Goal: Leave review/rating

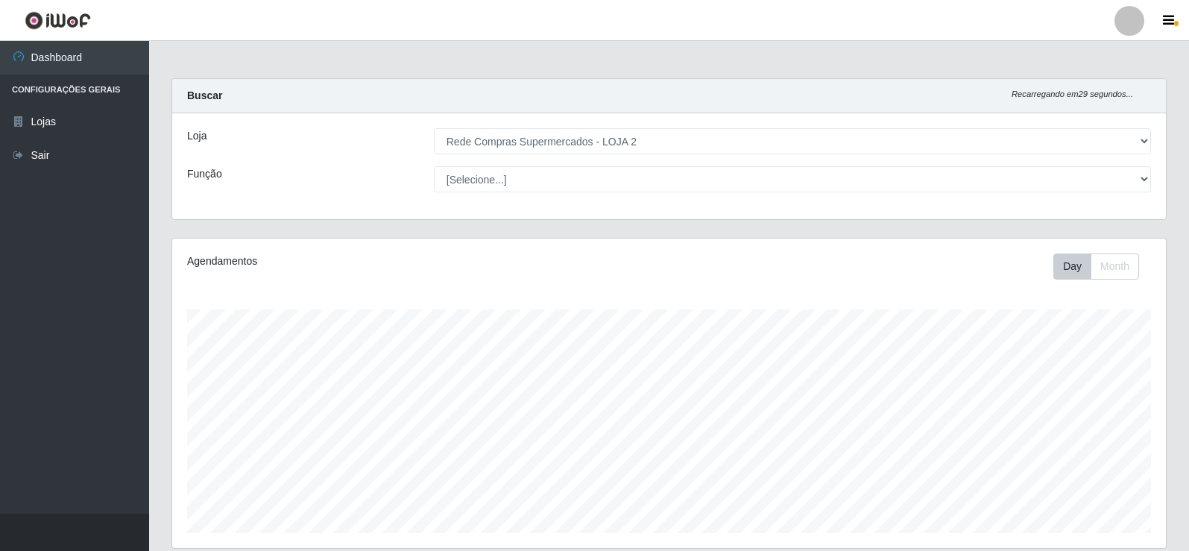
select select "161"
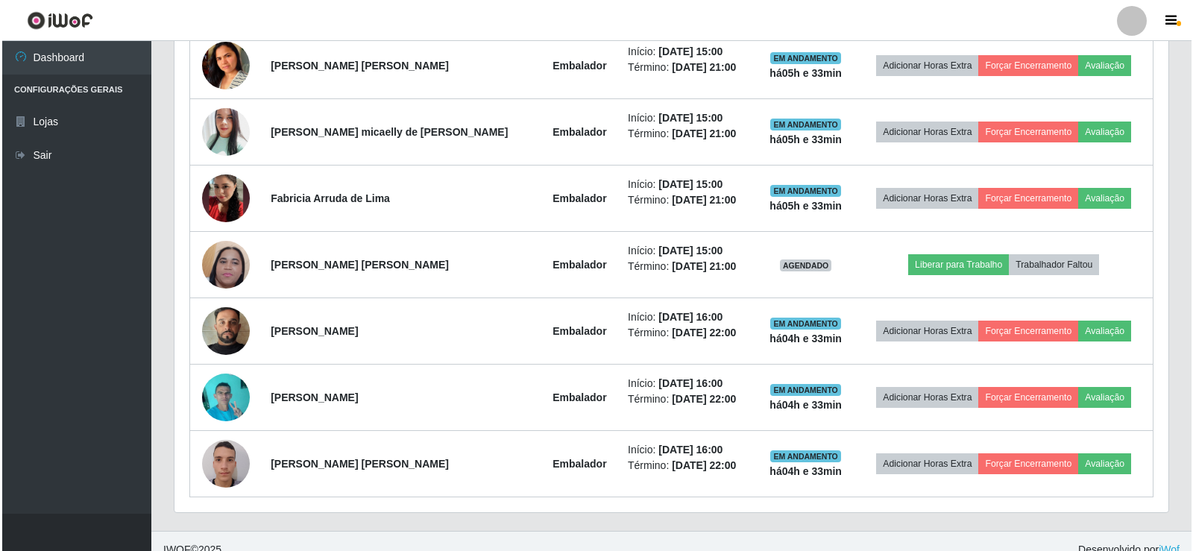
scroll to position [309, 994]
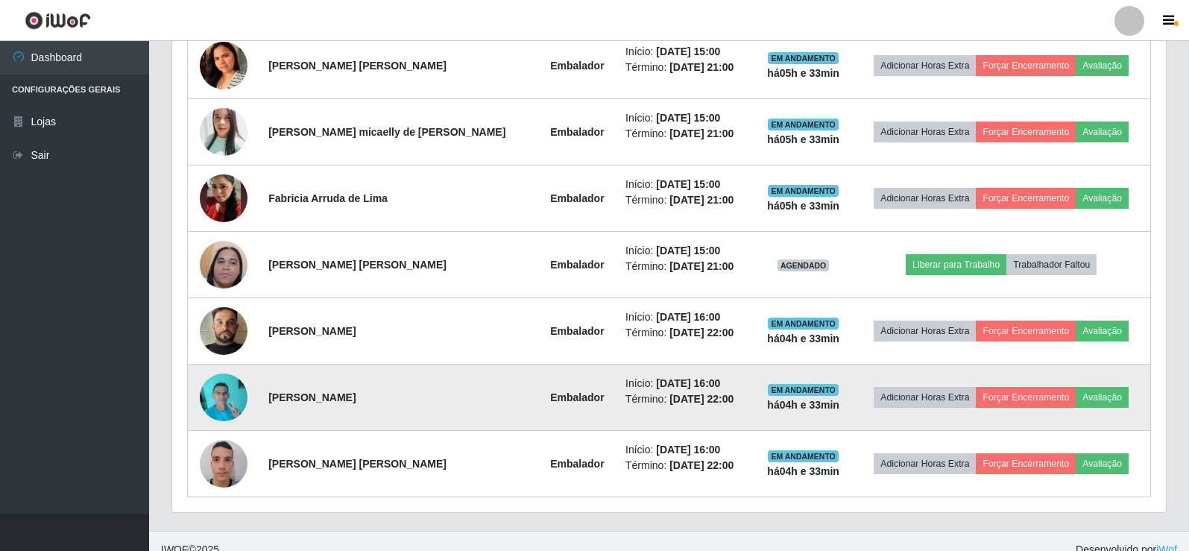
click at [236, 399] on img at bounding box center [224, 396] width 48 height 63
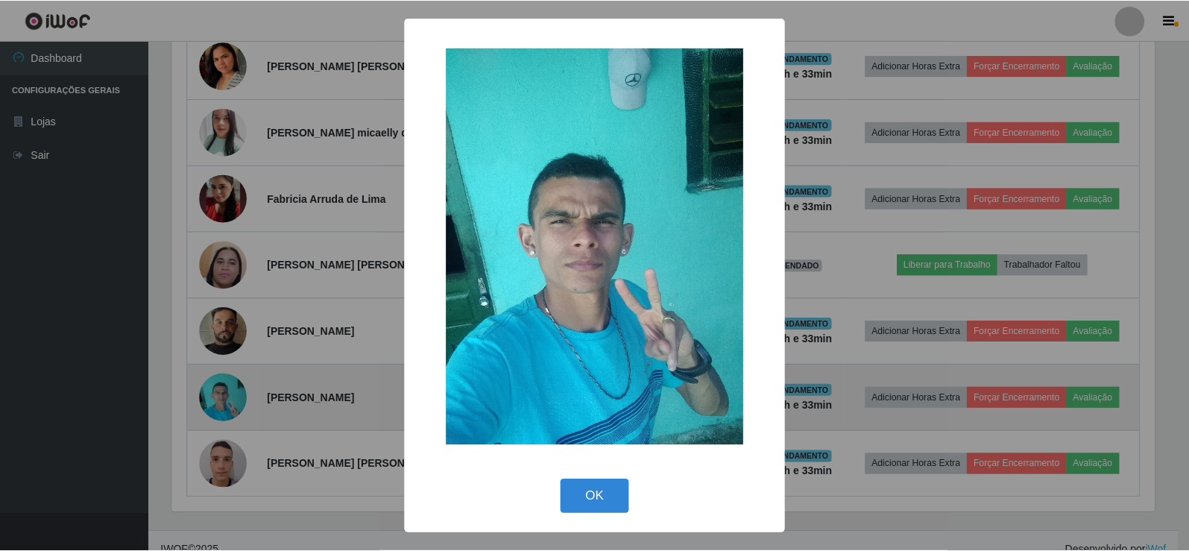
scroll to position [309, 986]
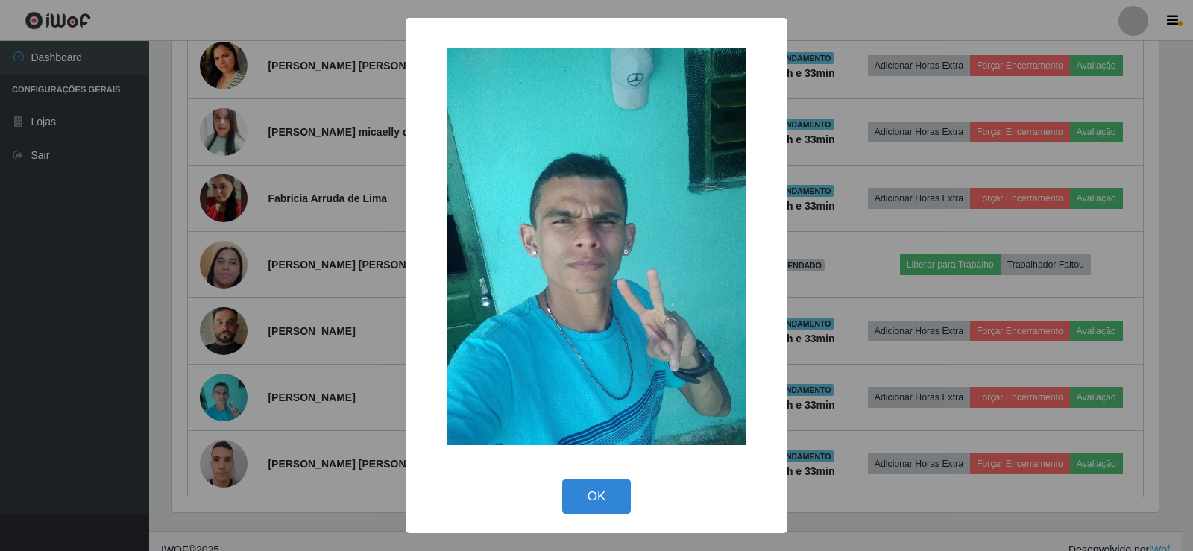
click at [269, 326] on div "× OK Cancel" at bounding box center [596, 275] width 1193 height 551
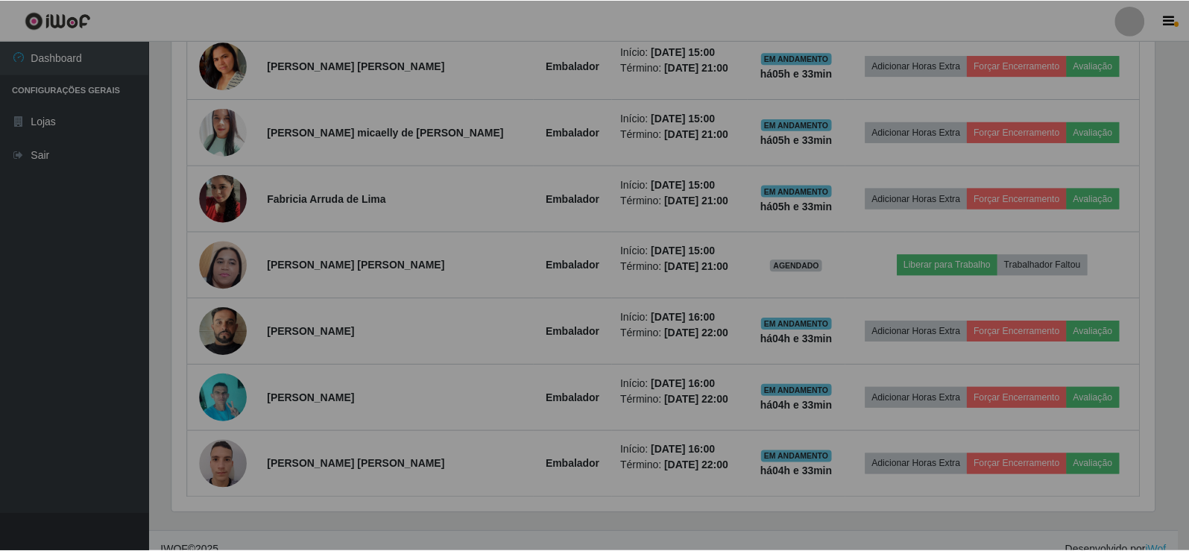
scroll to position [309, 994]
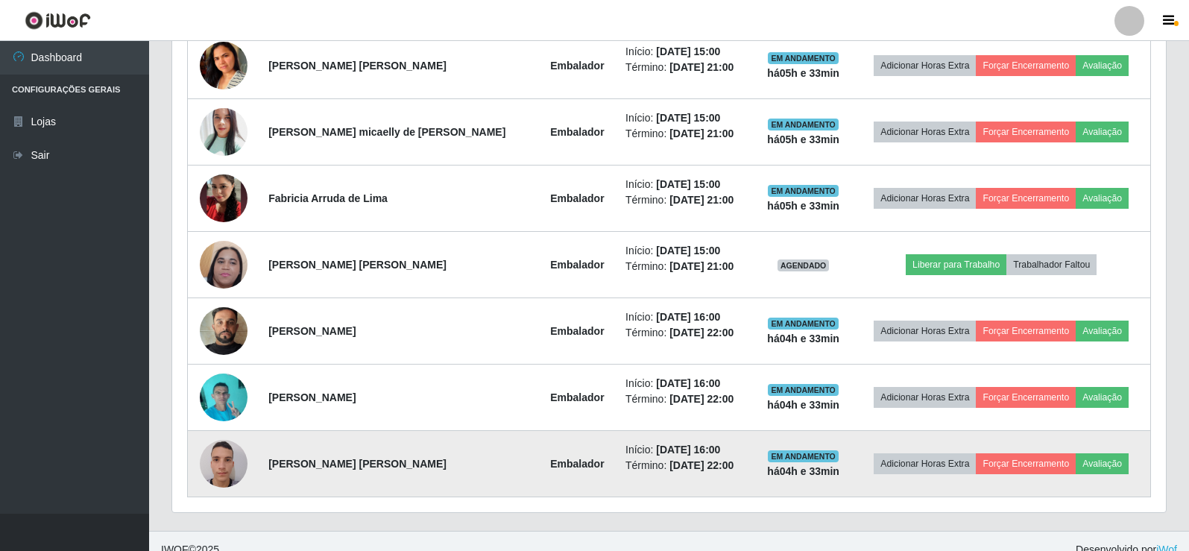
click at [216, 466] on img at bounding box center [224, 463] width 48 height 63
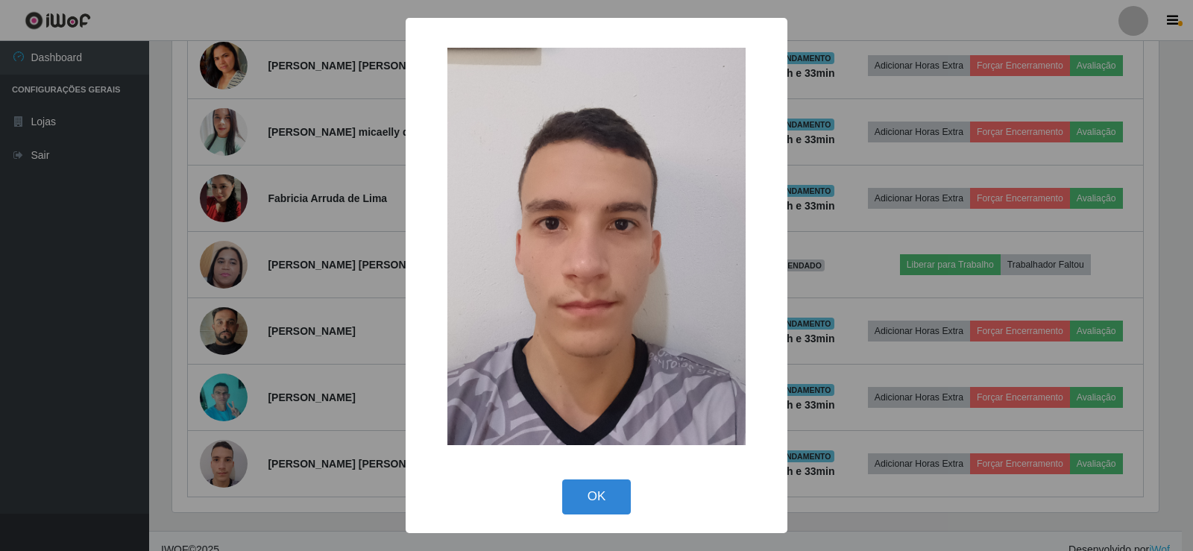
click at [277, 353] on div "× OK Cancel" at bounding box center [596, 275] width 1193 height 551
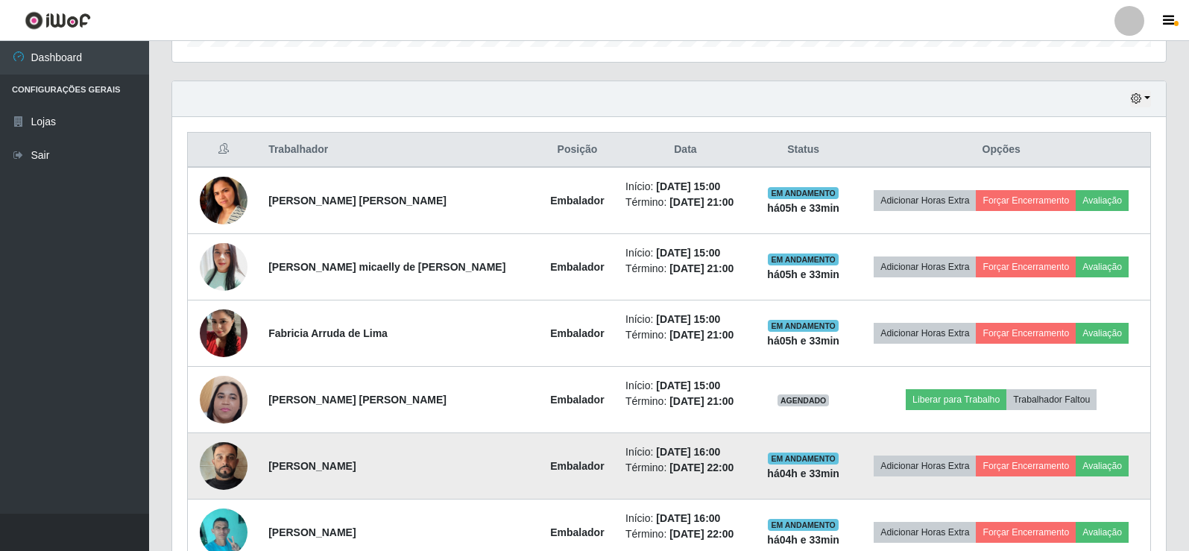
scroll to position [472, 0]
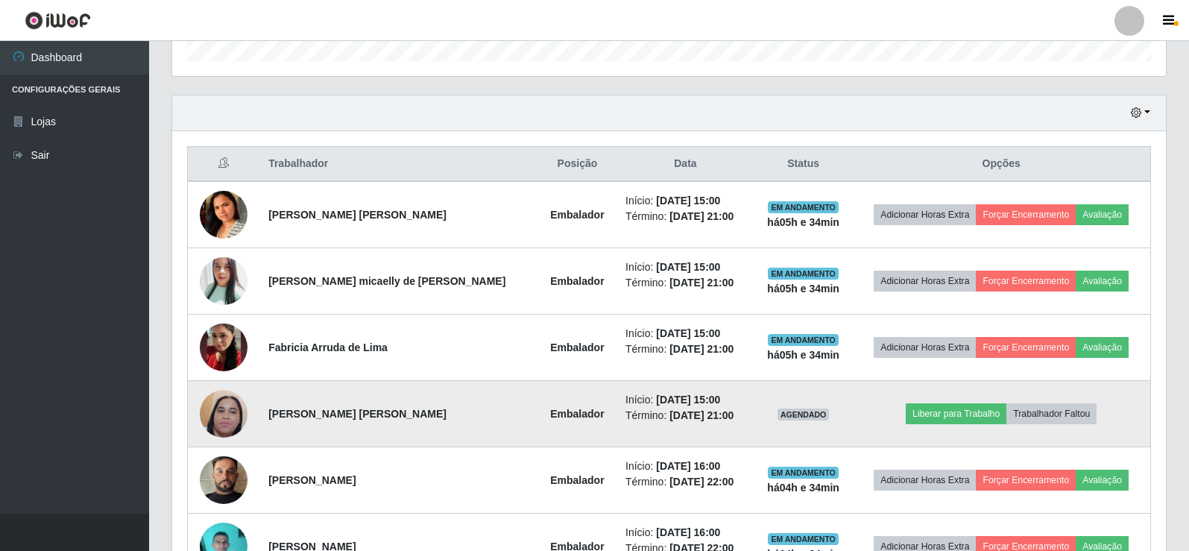
click at [232, 415] on img at bounding box center [224, 414] width 48 height 106
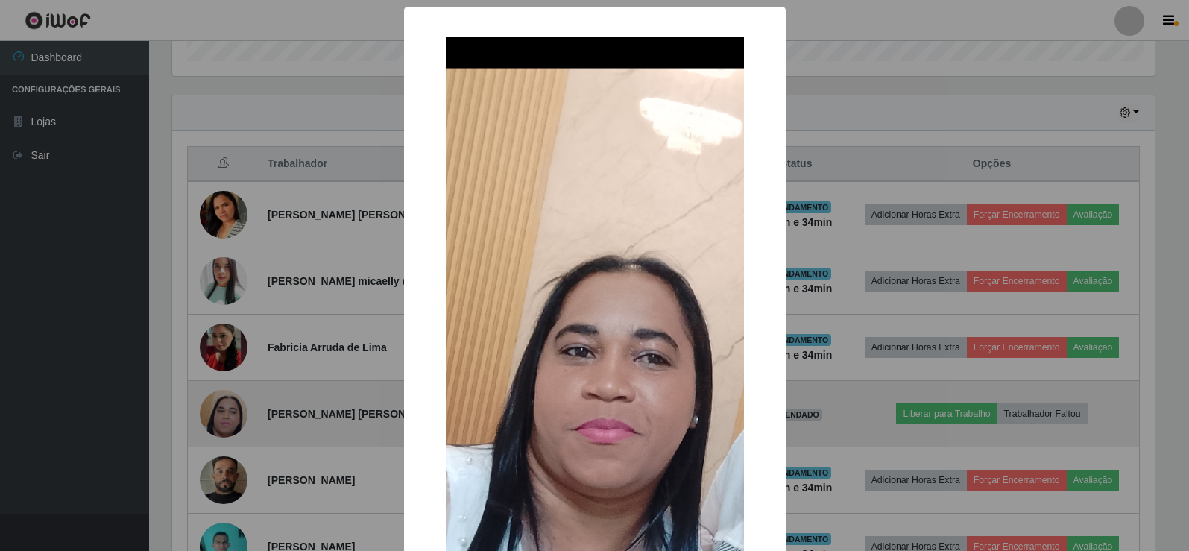
scroll to position [309, 986]
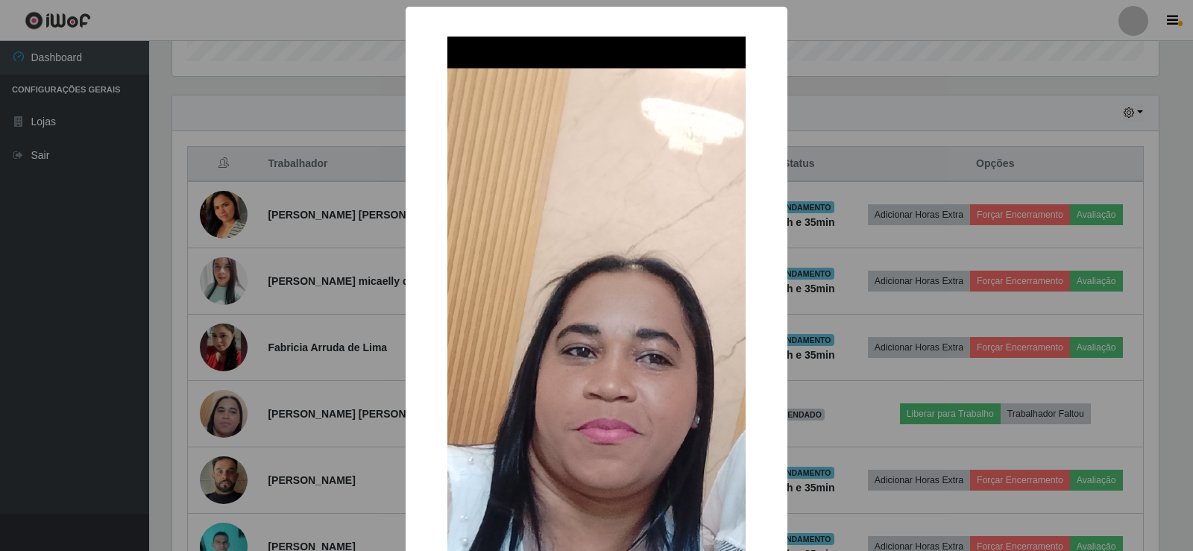
click at [251, 386] on div "× OK Cancel" at bounding box center [596, 275] width 1193 height 551
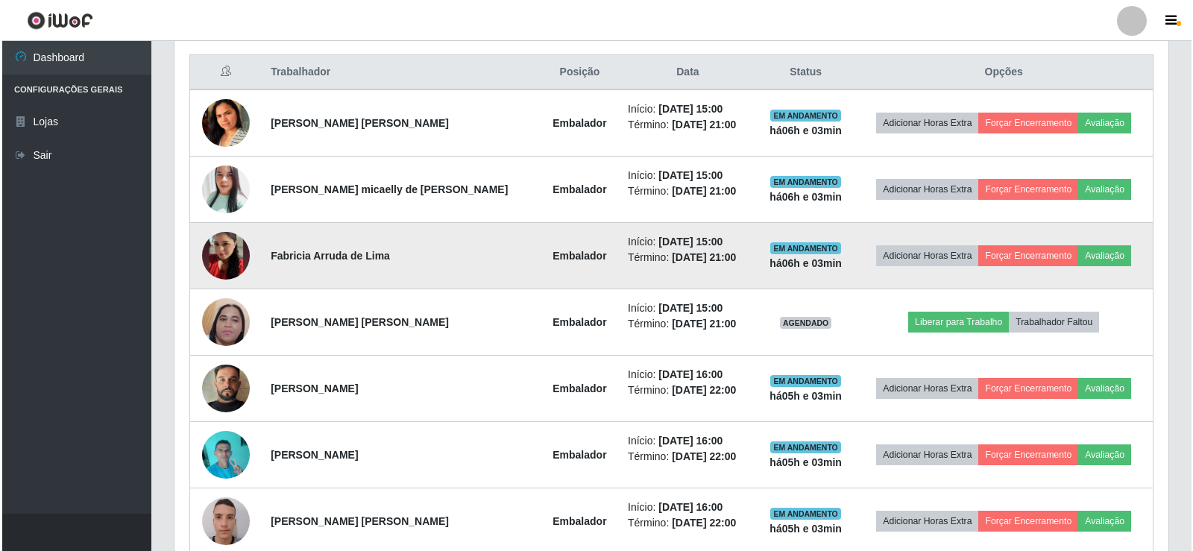
scroll to position [489, 0]
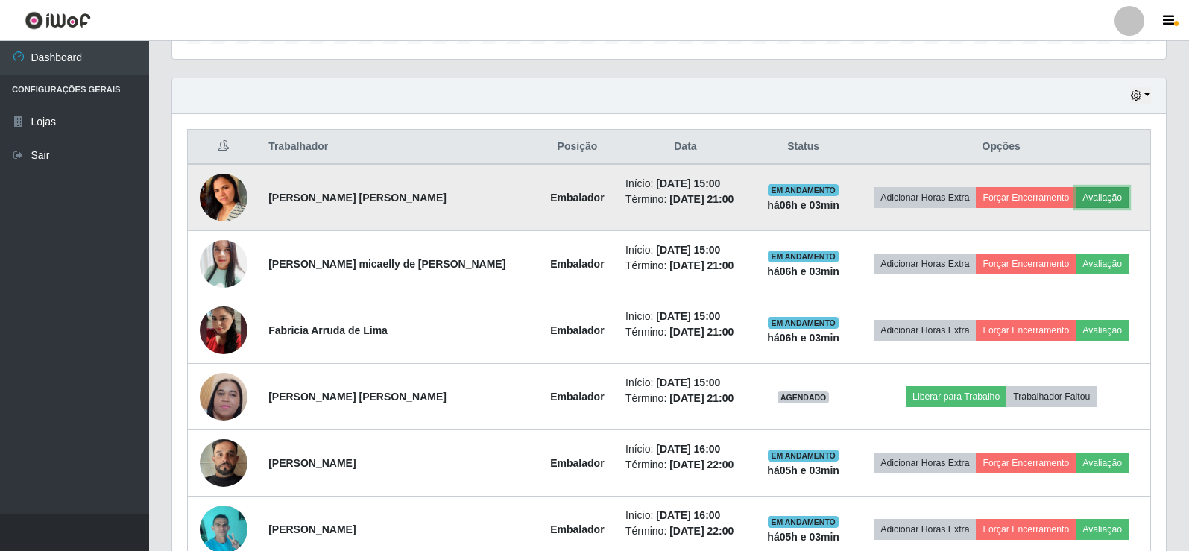
click at [1093, 194] on button "Avaliação" at bounding box center [1102, 197] width 53 height 21
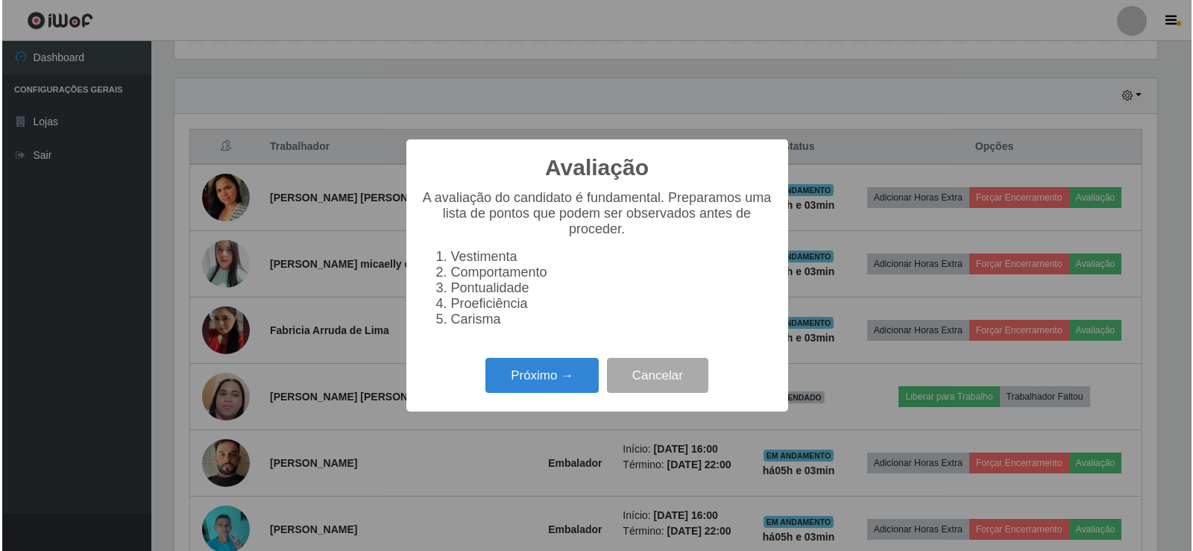
scroll to position [309, 986]
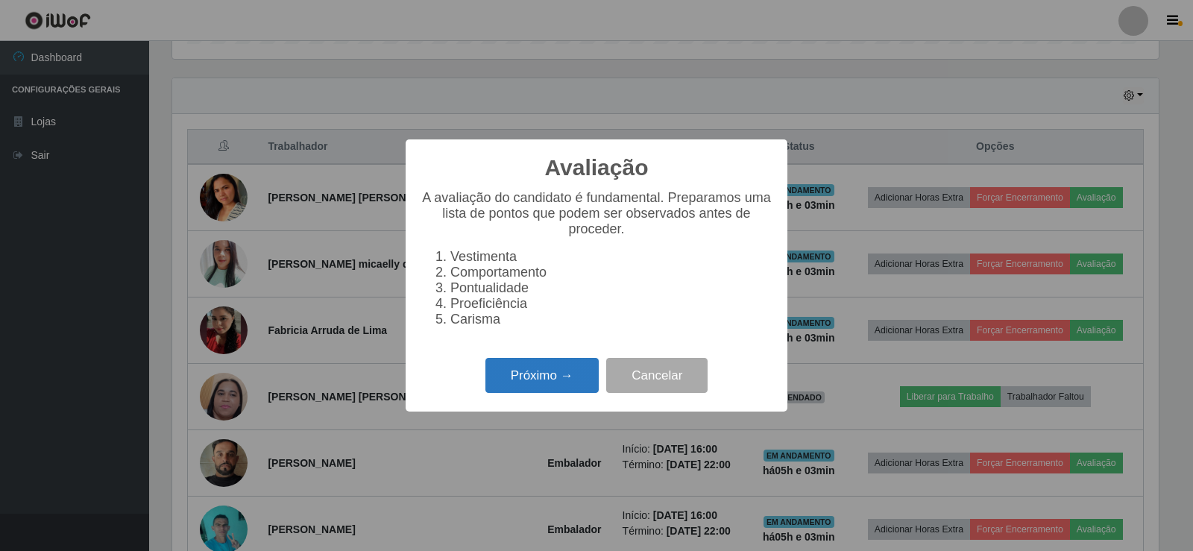
click at [574, 385] on button "Próximo →" at bounding box center [541, 375] width 113 height 35
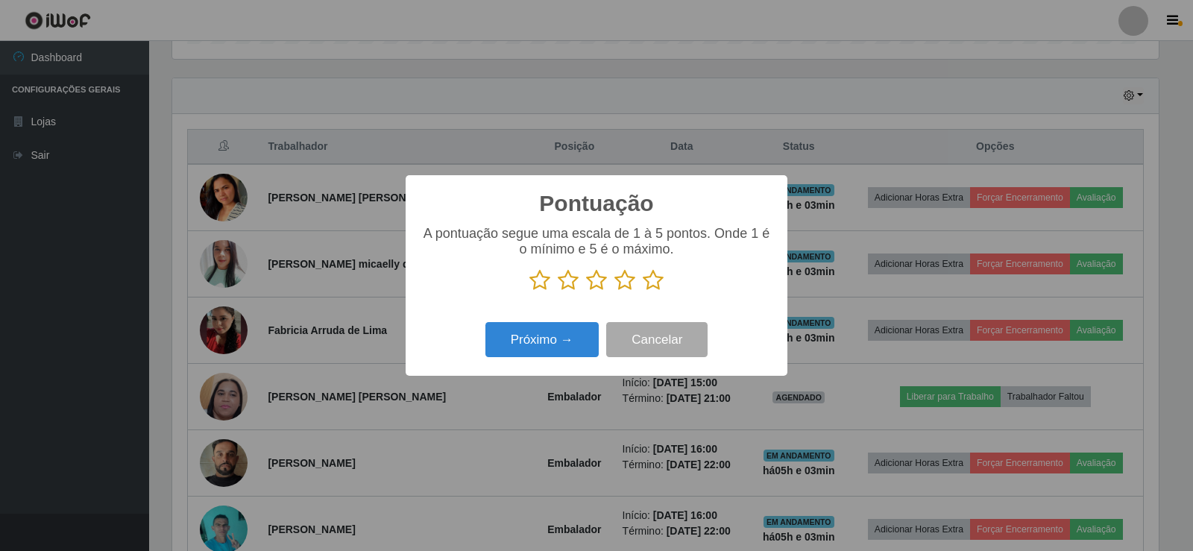
scroll to position [745019, 744342]
click at [654, 279] on icon at bounding box center [652, 280] width 21 height 22
click at [642, 291] on input "radio" at bounding box center [642, 291] width 0 height 0
click at [528, 337] on button "Próximo →" at bounding box center [541, 339] width 113 height 35
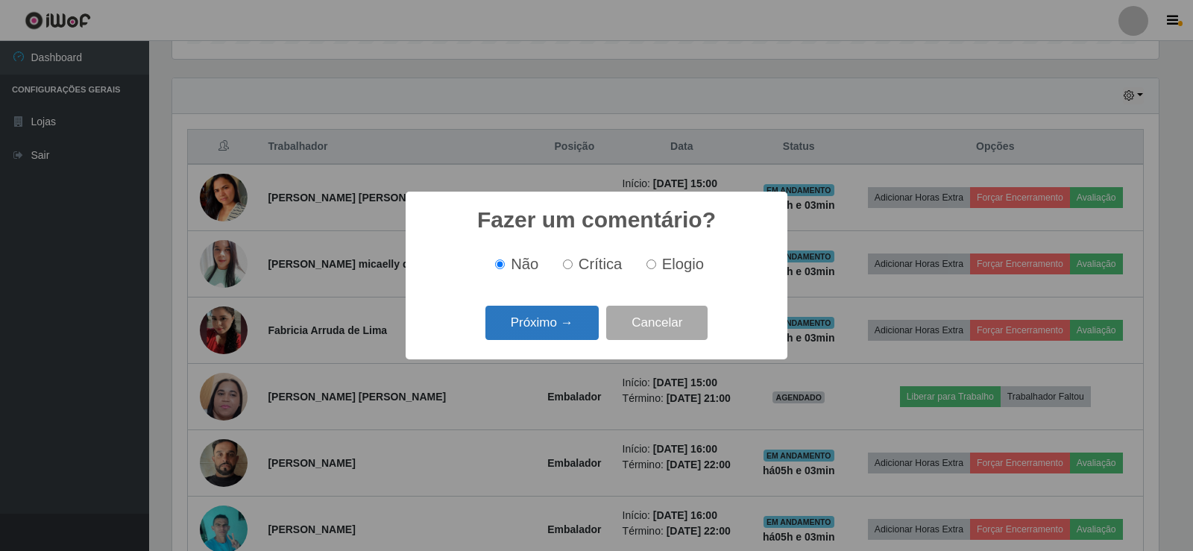
click at [553, 320] on button "Próximo →" at bounding box center [541, 323] width 113 height 35
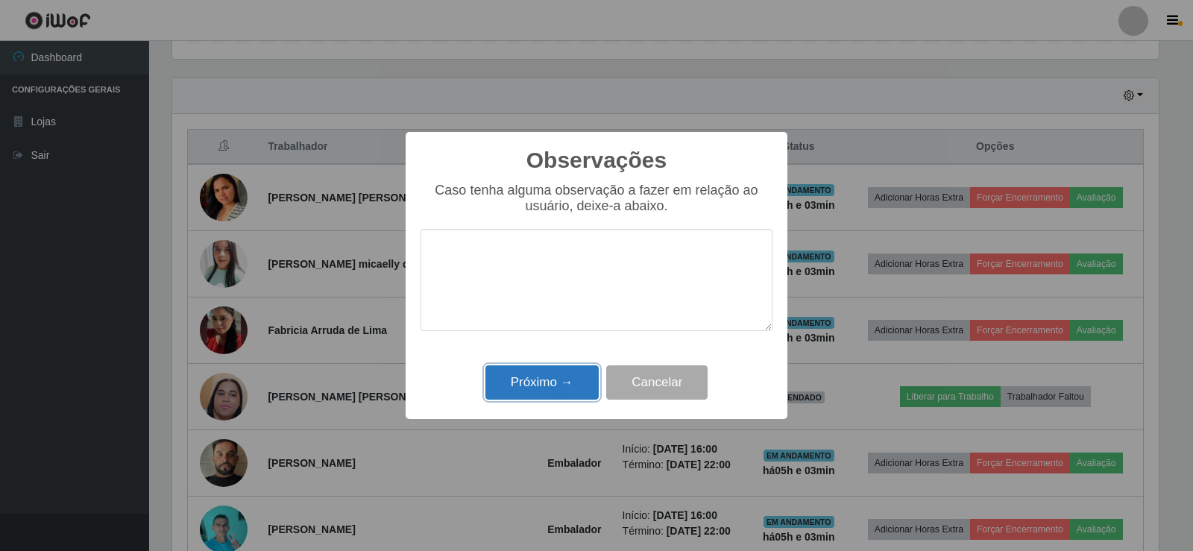
click at [560, 376] on button "Próximo →" at bounding box center [541, 382] width 113 height 35
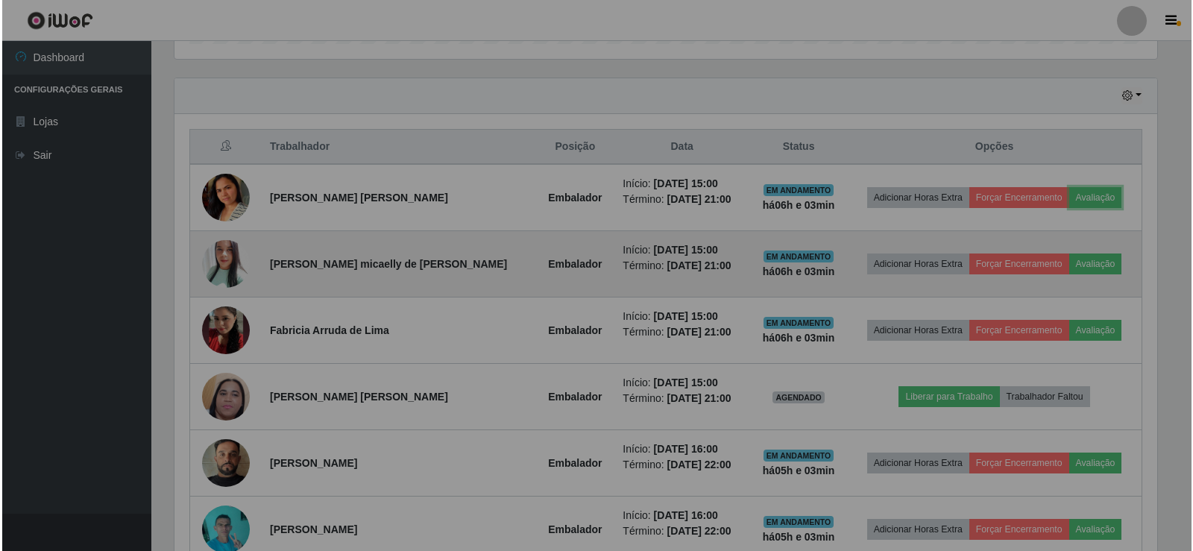
scroll to position [309, 994]
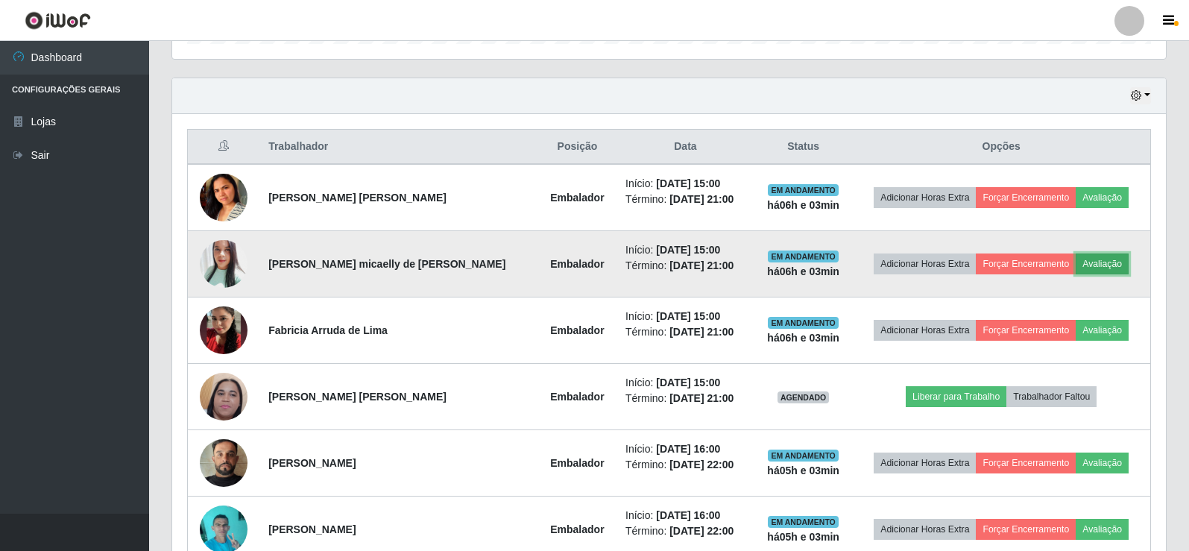
click at [1105, 262] on button "Avaliação" at bounding box center [1102, 263] width 53 height 21
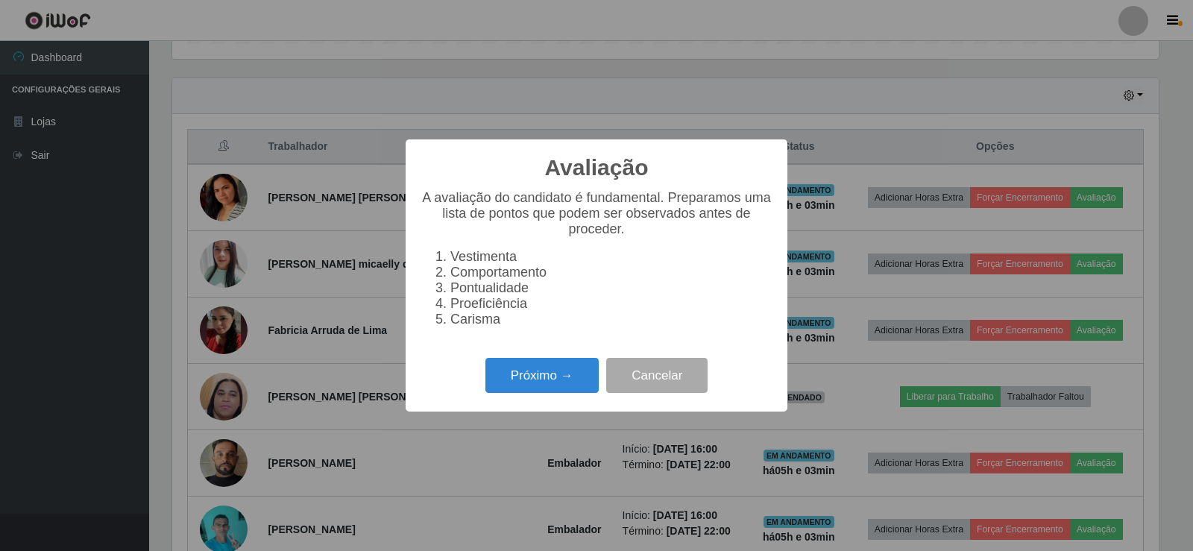
scroll to position [309, 986]
click at [543, 390] on button "Próximo →" at bounding box center [541, 375] width 113 height 35
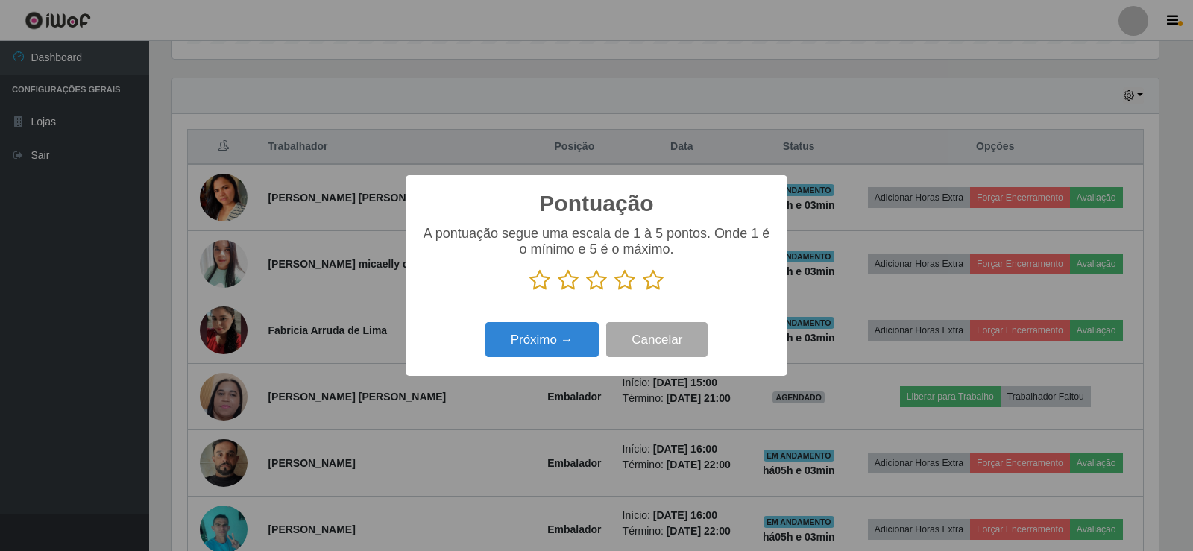
click at [650, 290] on icon at bounding box center [652, 280] width 21 height 22
click at [642, 291] on input "radio" at bounding box center [642, 291] width 0 height 0
click at [578, 339] on button "Próximo →" at bounding box center [541, 339] width 113 height 35
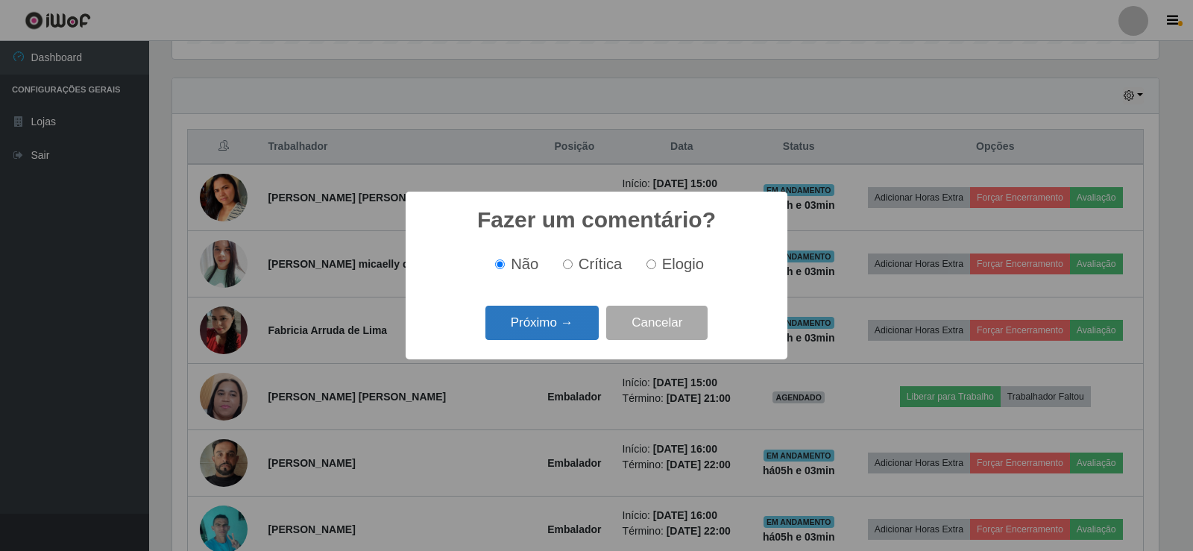
click at [572, 332] on button "Próximo →" at bounding box center [541, 323] width 113 height 35
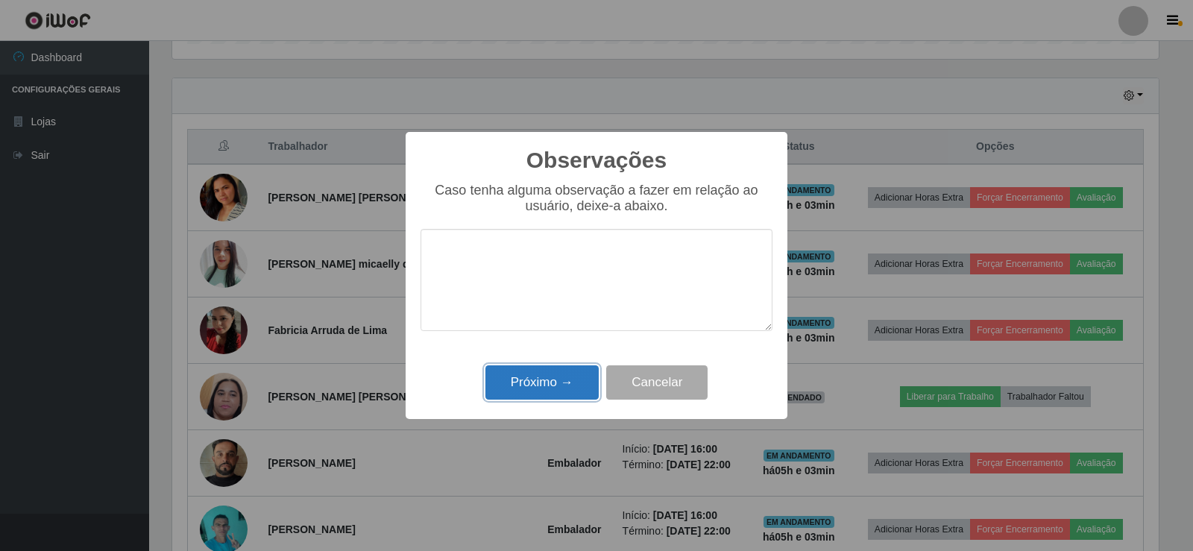
click at [566, 374] on button "Próximo →" at bounding box center [541, 382] width 113 height 35
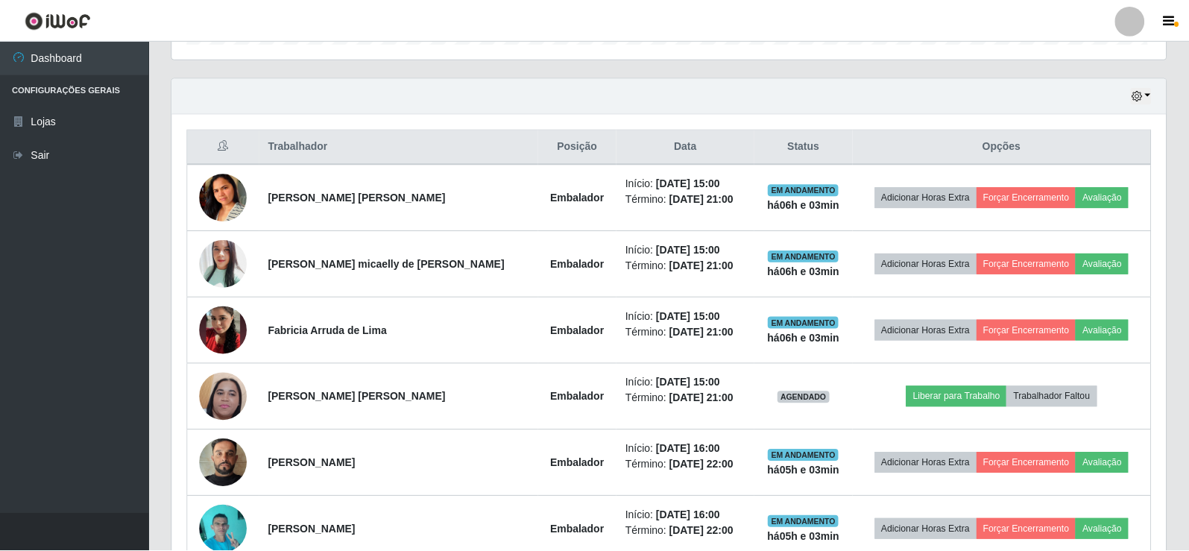
scroll to position [309, 994]
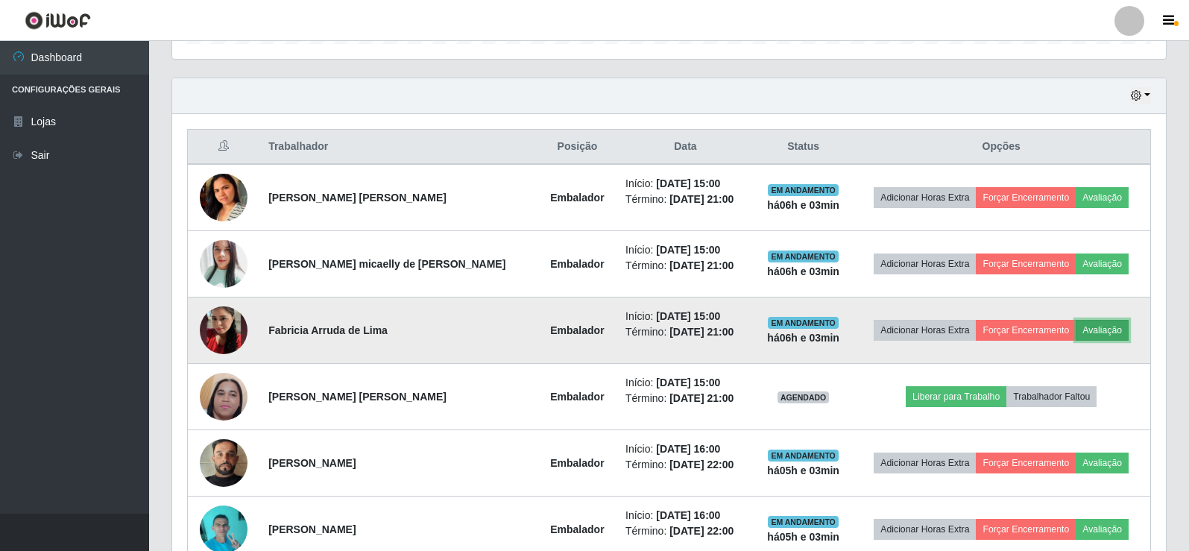
click at [1099, 326] on button "Avaliação" at bounding box center [1102, 330] width 53 height 21
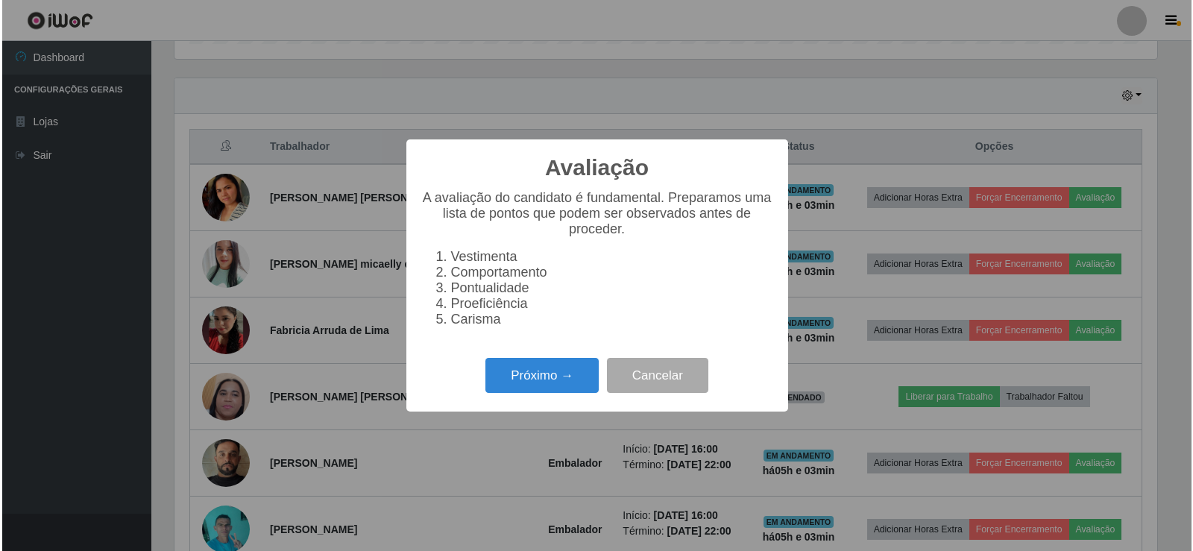
scroll to position [309, 986]
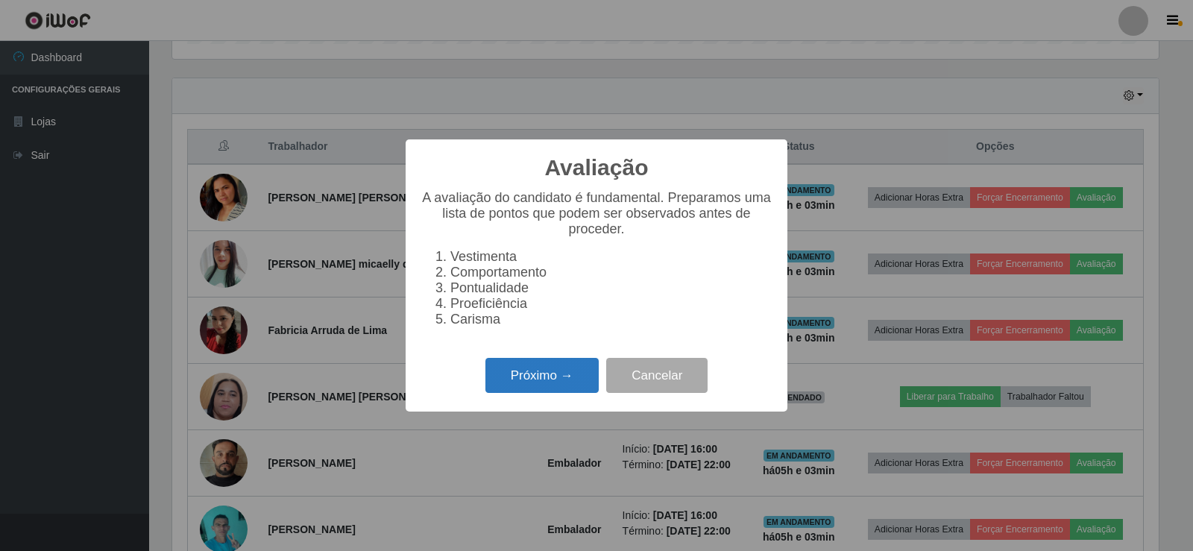
click at [560, 377] on button "Próximo →" at bounding box center [541, 375] width 113 height 35
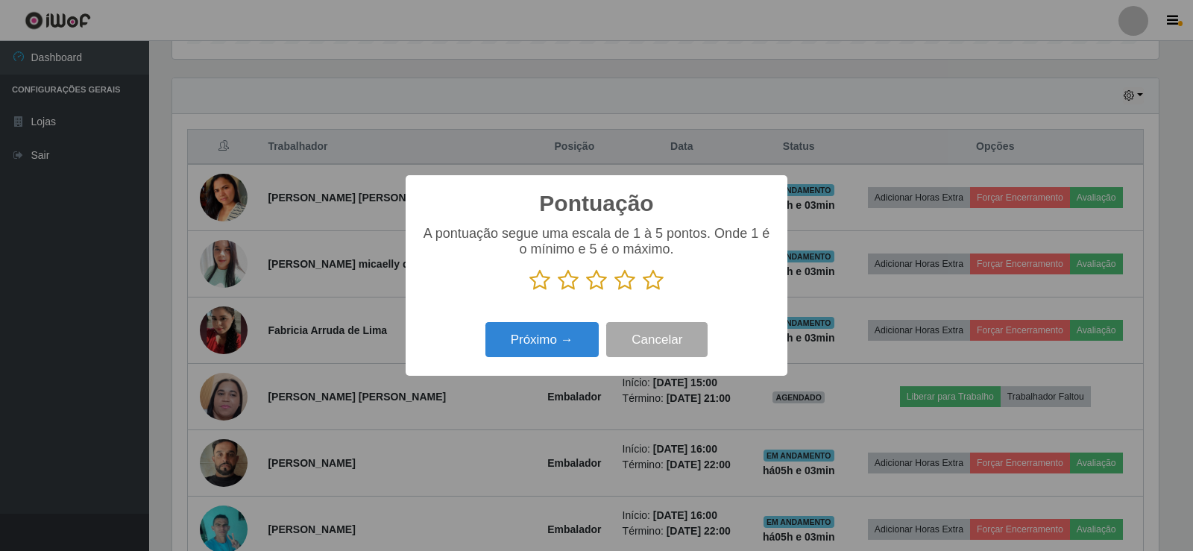
click at [641, 285] on p at bounding box center [596, 280] width 352 height 22
click at [653, 282] on icon at bounding box center [652, 280] width 21 height 22
click at [642, 291] on input "radio" at bounding box center [642, 291] width 0 height 0
click at [581, 321] on div "Próximo → Cancelar" at bounding box center [596, 339] width 352 height 42
click at [578, 332] on button "Próximo →" at bounding box center [541, 339] width 113 height 35
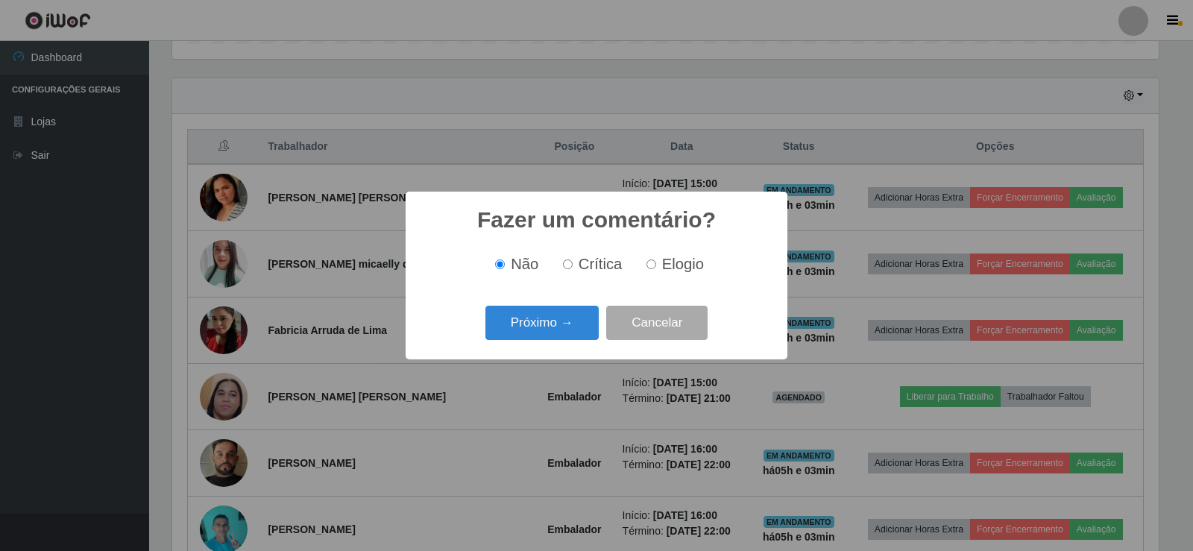
click at [561, 329] on button "Próximo →" at bounding box center [541, 323] width 113 height 35
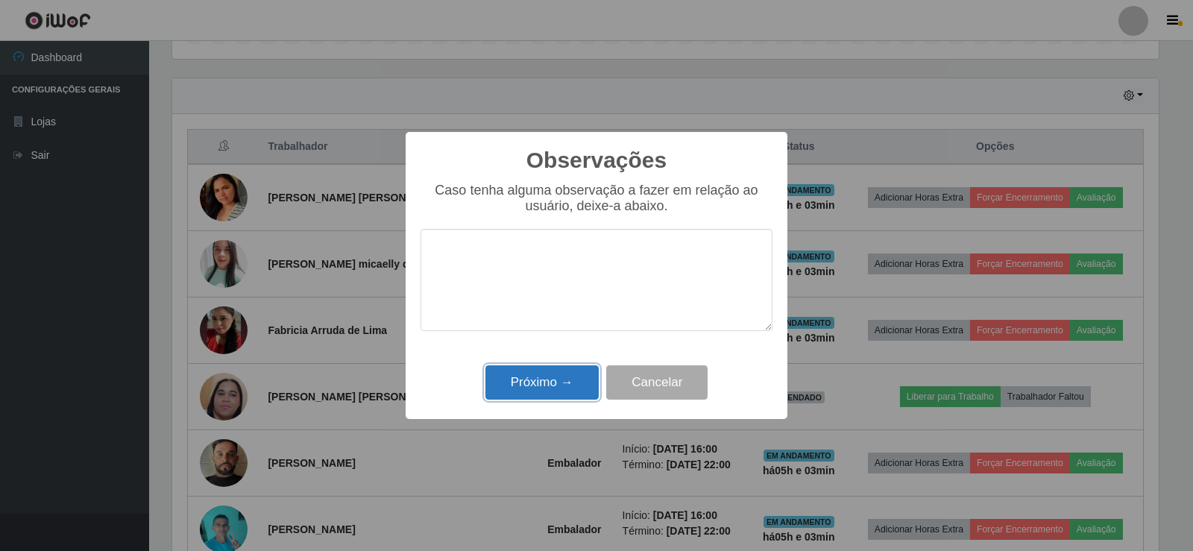
click at [561, 375] on button "Próximo →" at bounding box center [541, 382] width 113 height 35
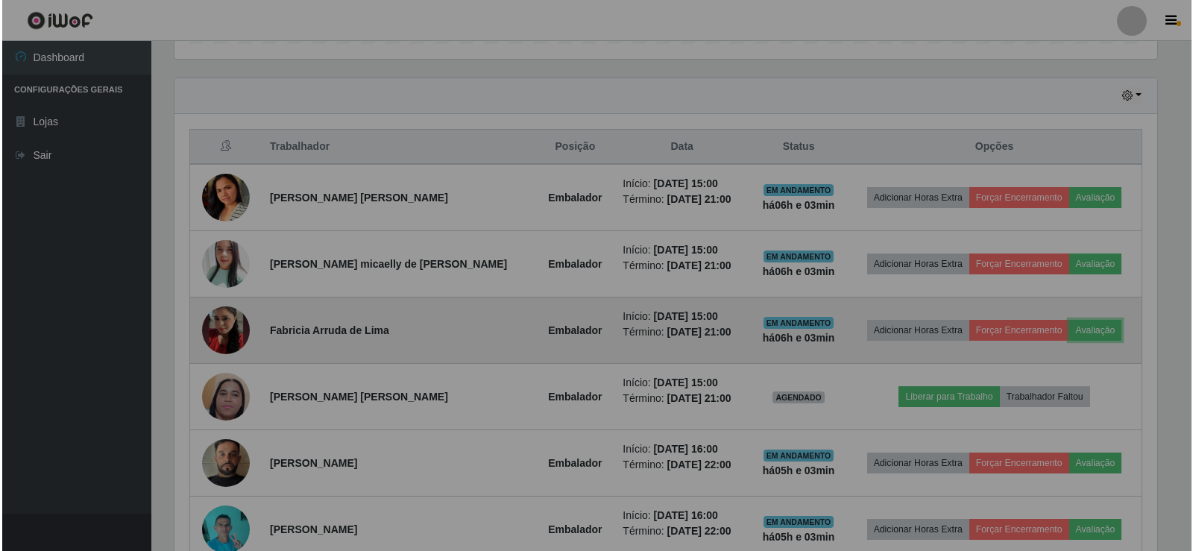
scroll to position [309, 994]
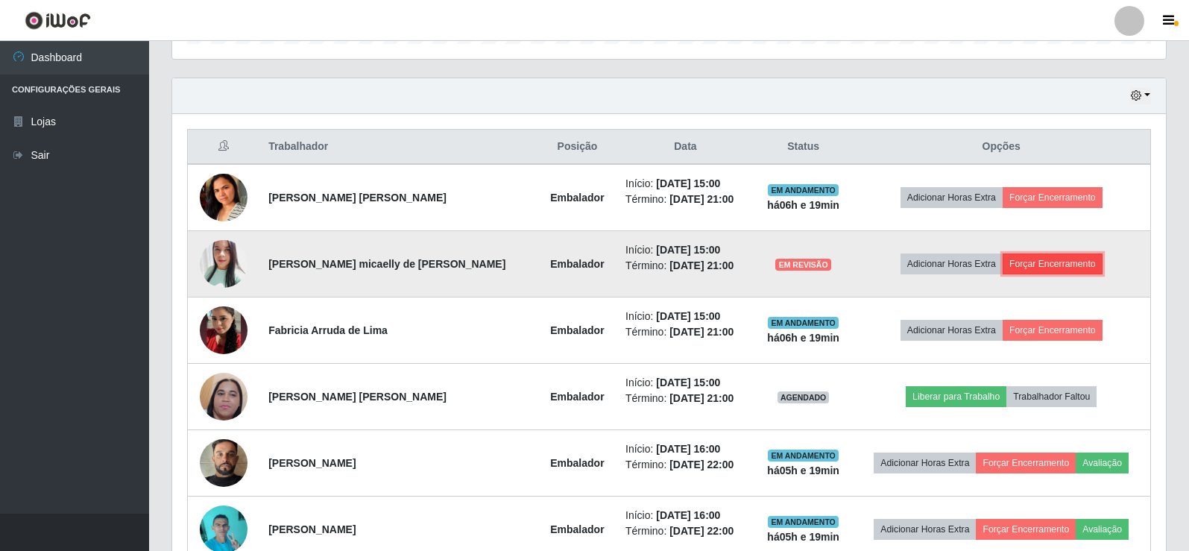
click at [1061, 256] on button "Forçar Encerramento" at bounding box center [1052, 263] width 100 height 21
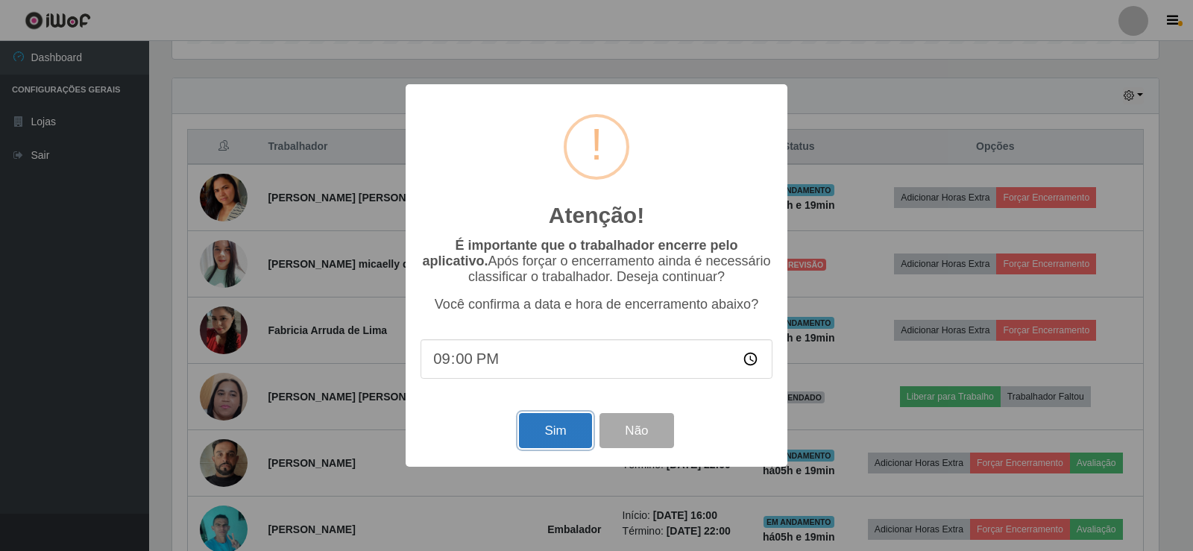
click at [553, 439] on button "Sim" at bounding box center [555, 430] width 72 height 35
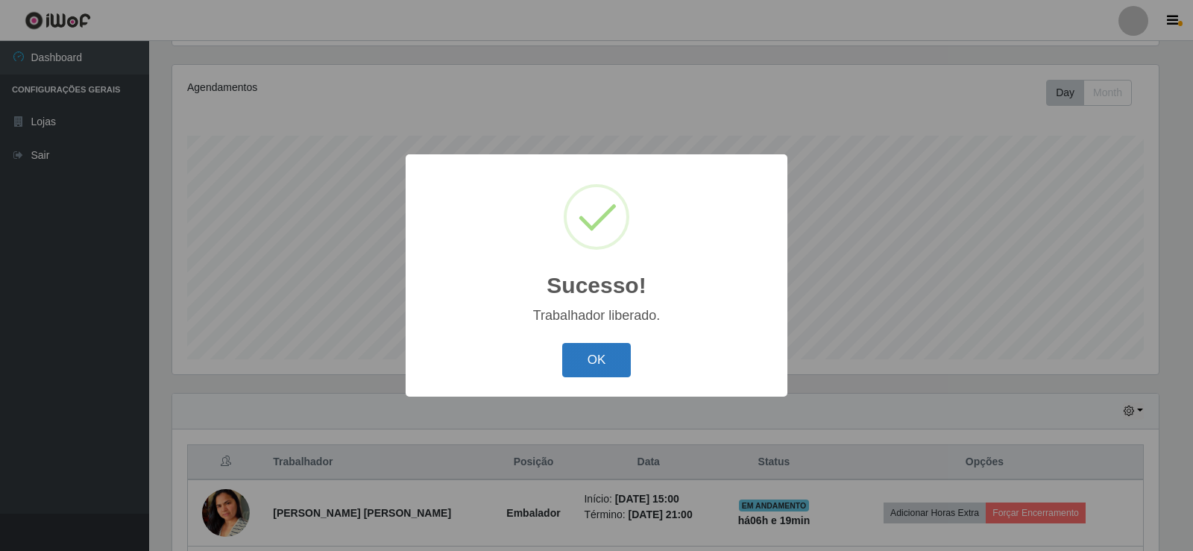
click at [596, 356] on button "OK" at bounding box center [596, 360] width 69 height 35
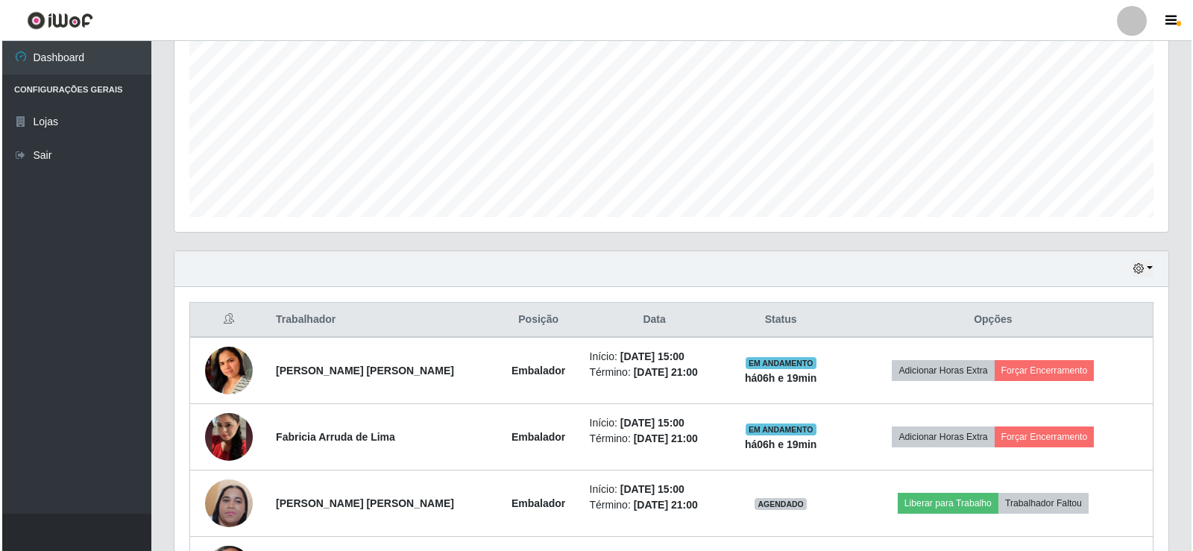
scroll to position [323, 0]
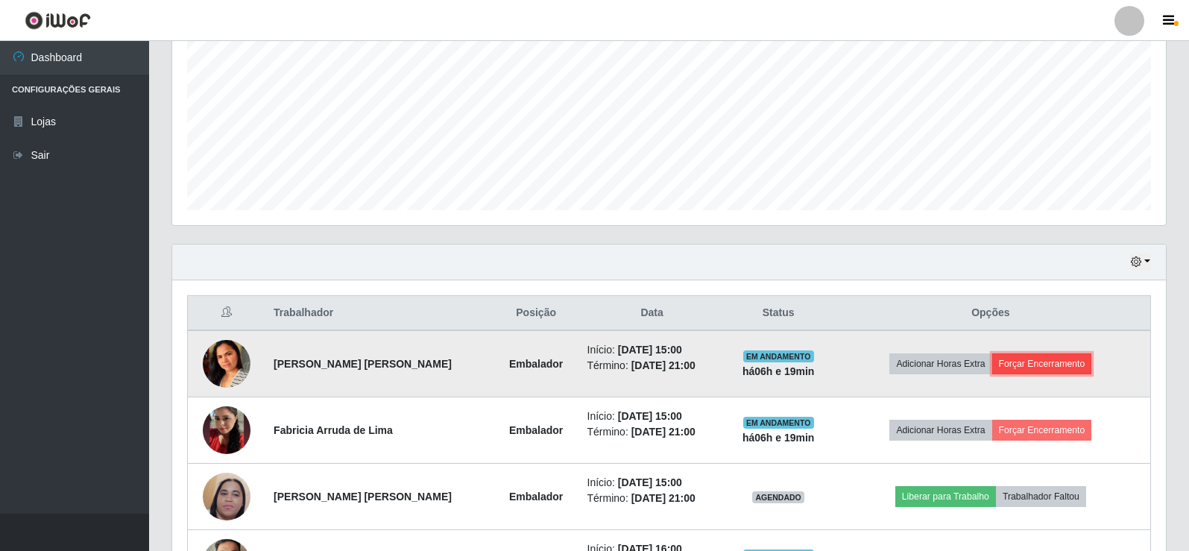
click at [1016, 366] on button "Forçar Encerramento" at bounding box center [1042, 363] width 100 height 21
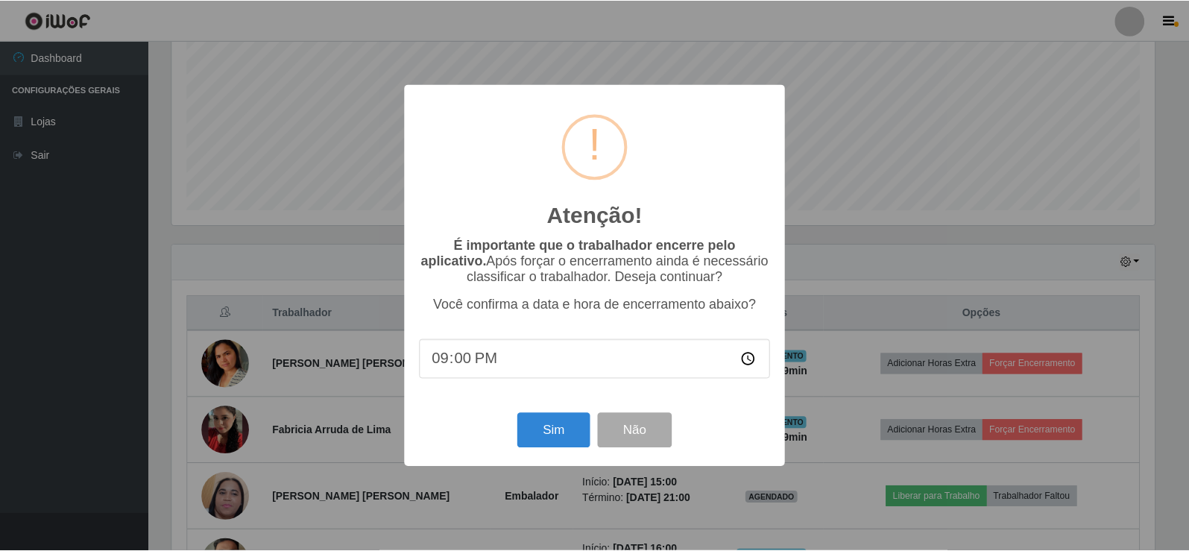
scroll to position [309, 986]
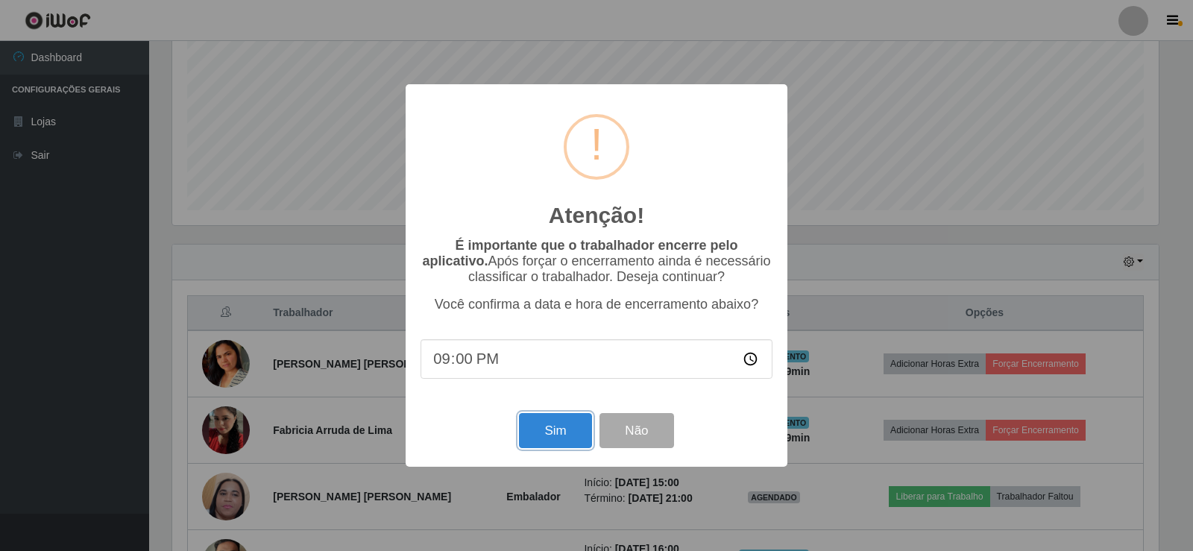
click at [534, 429] on button "Sim" at bounding box center [555, 430] width 72 height 35
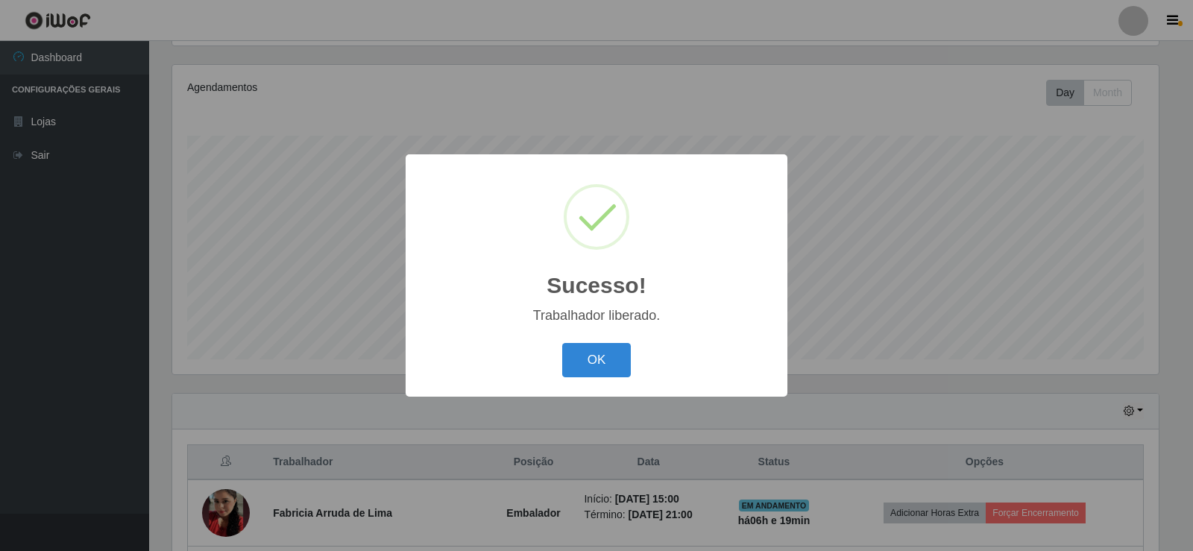
drag, startPoint x: 593, startPoint y: 353, endPoint x: 935, endPoint y: 361, distance: 342.9
click at [594, 353] on button "OK" at bounding box center [596, 360] width 69 height 35
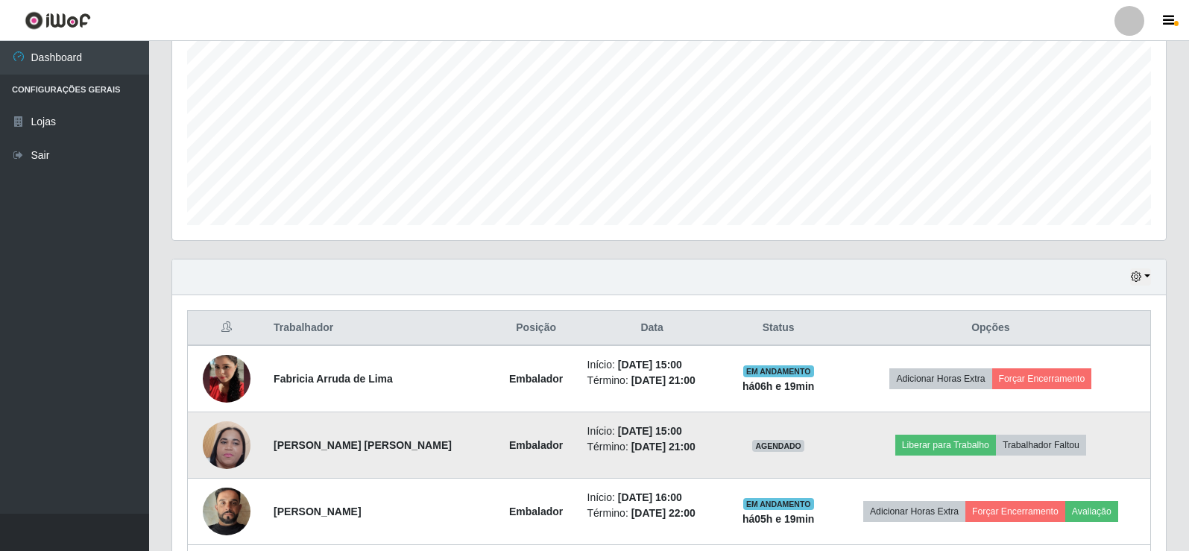
scroll to position [323, 0]
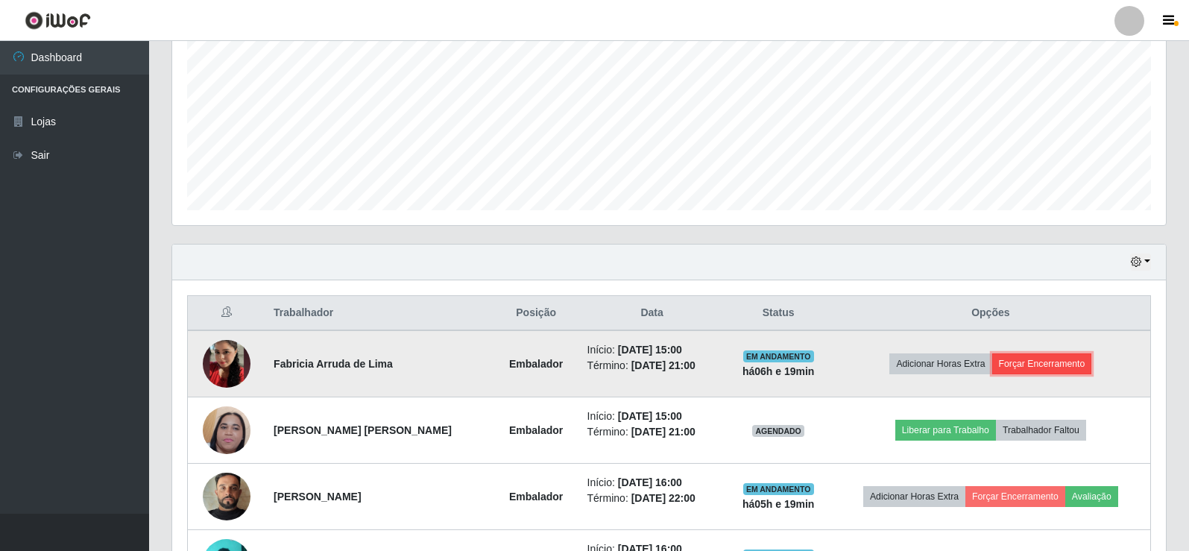
click at [1027, 364] on button "Forçar Encerramento" at bounding box center [1042, 363] width 100 height 21
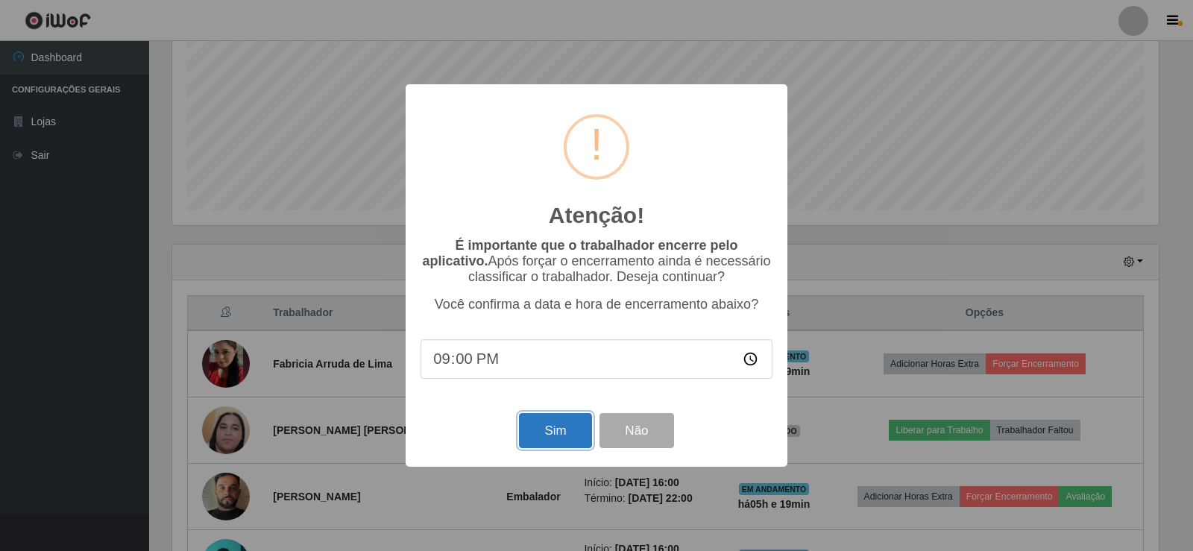
click at [552, 430] on button "Sim" at bounding box center [555, 430] width 72 height 35
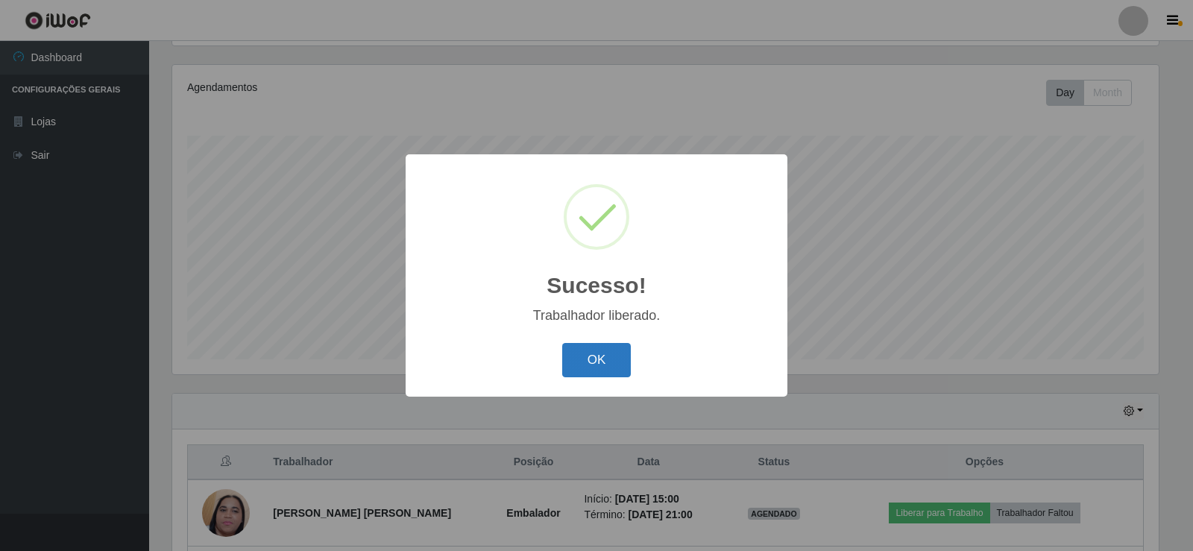
click at [608, 366] on button "OK" at bounding box center [596, 360] width 69 height 35
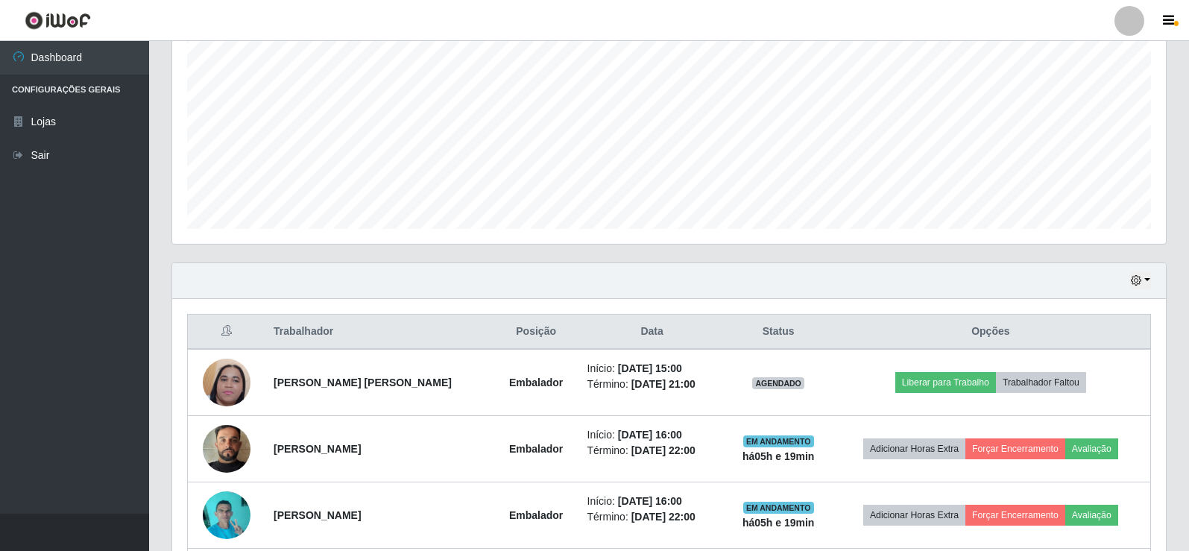
scroll to position [0, 0]
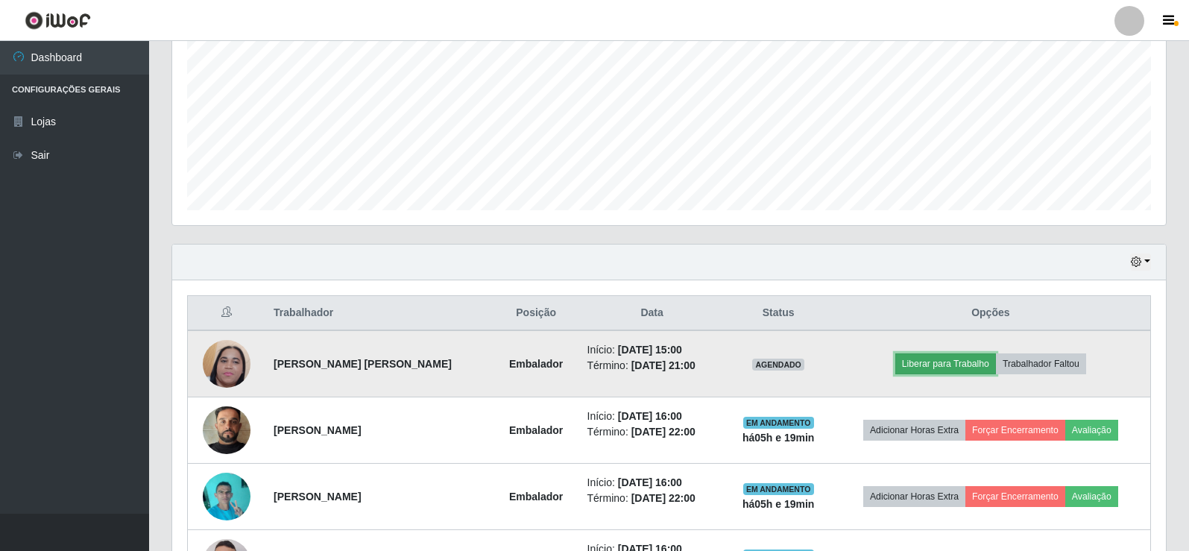
click at [923, 368] on button "Liberar para Trabalho" at bounding box center [945, 363] width 101 height 21
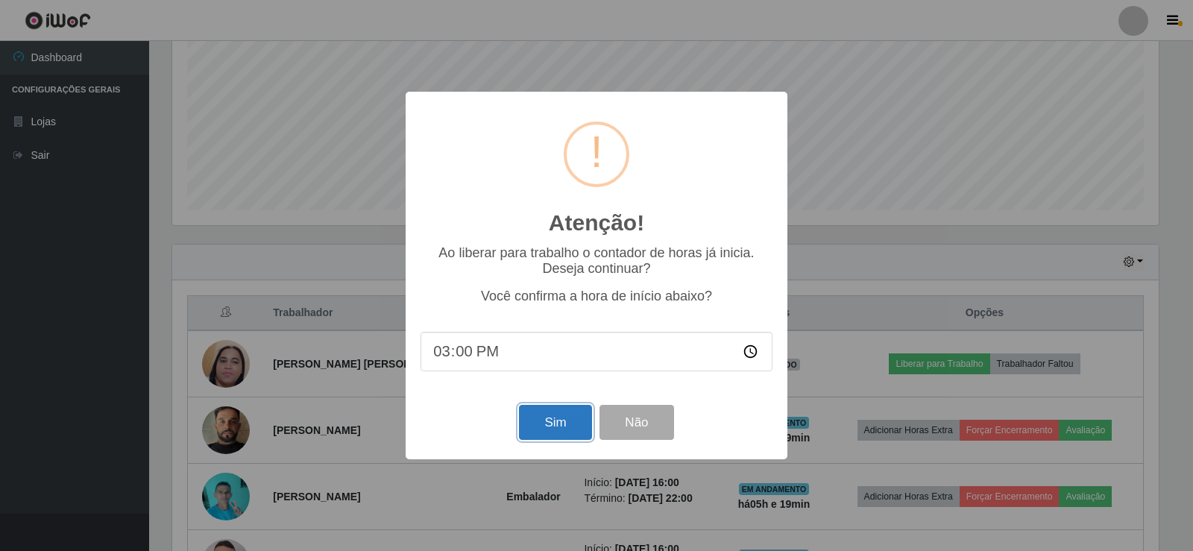
click at [549, 424] on button "Sim" at bounding box center [555, 422] width 72 height 35
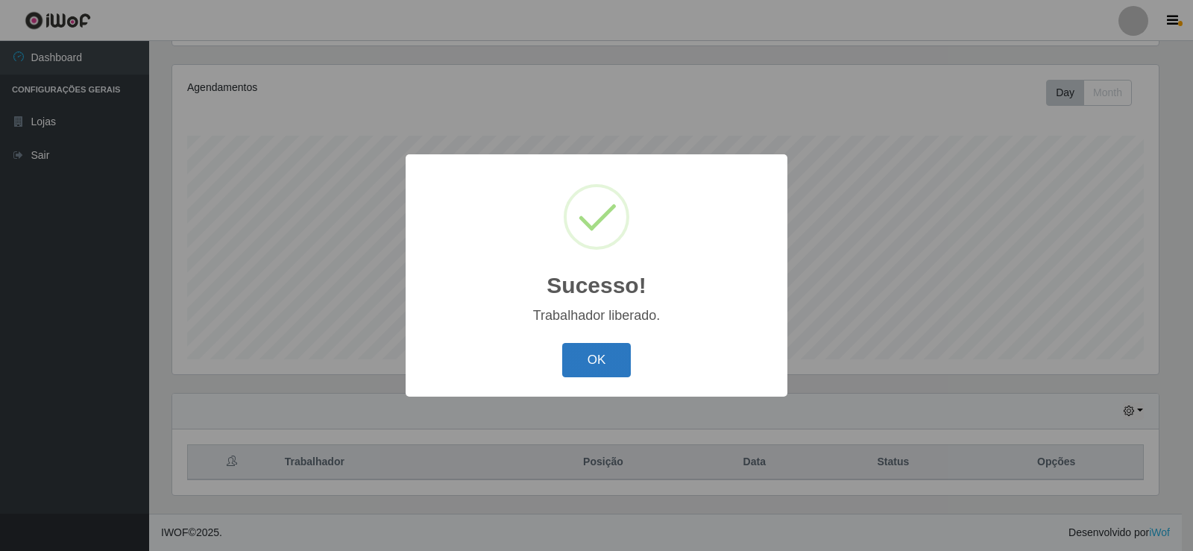
click at [622, 353] on button "OK" at bounding box center [596, 360] width 69 height 35
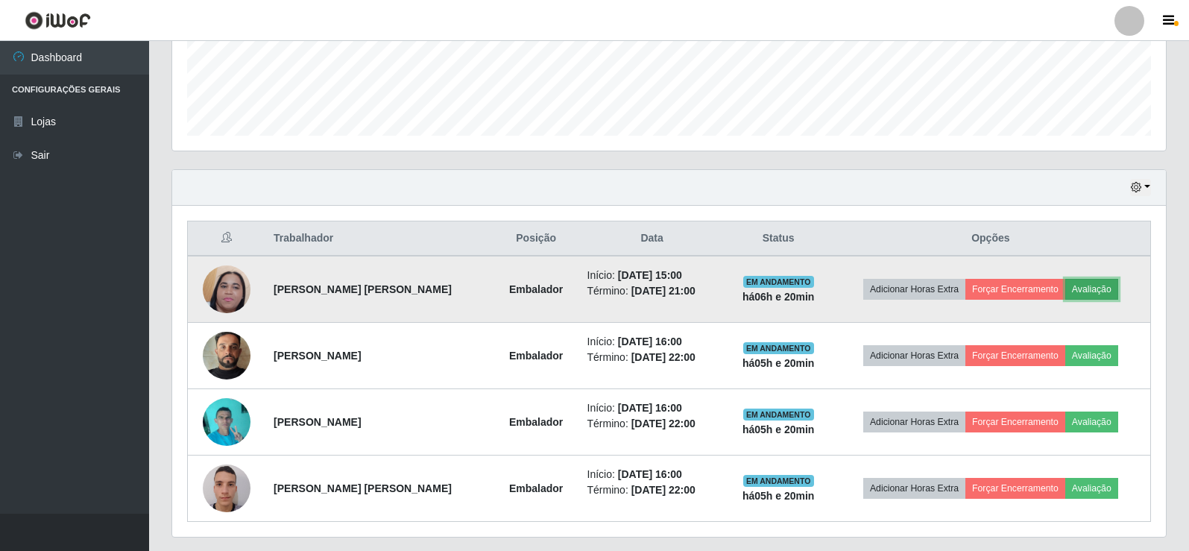
click at [1080, 291] on button "Avaliação" at bounding box center [1091, 289] width 53 height 21
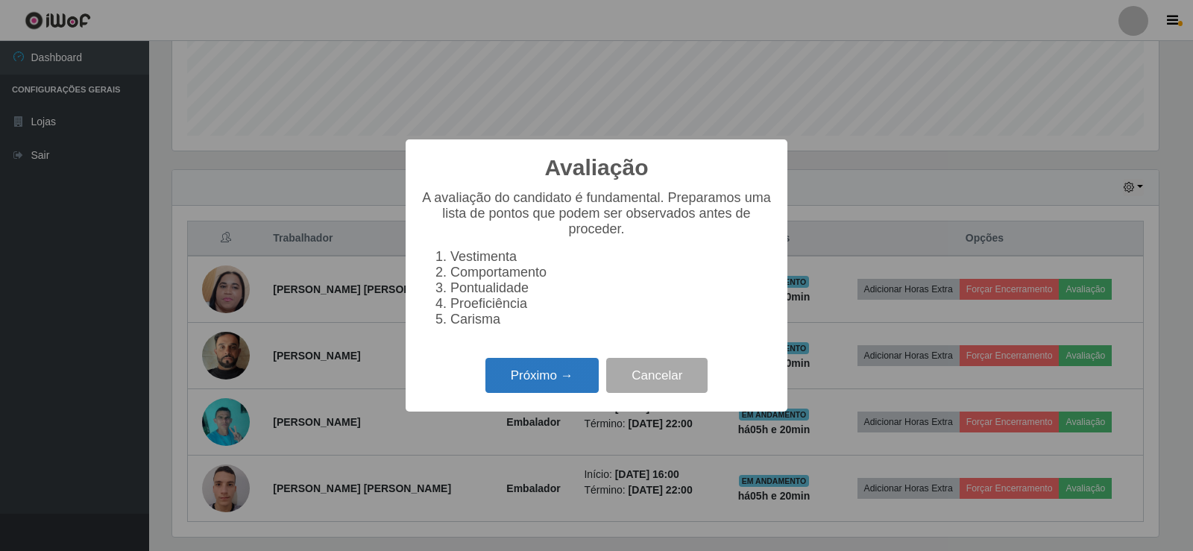
click at [513, 379] on button "Próximo →" at bounding box center [541, 375] width 113 height 35
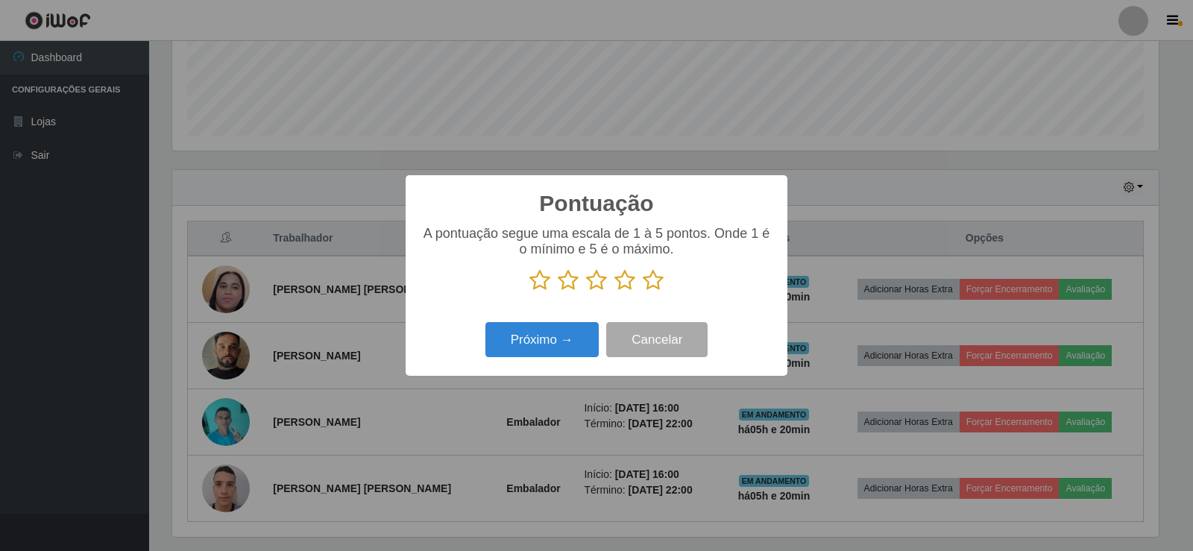
click at [651, 283] on icon at bounding box center [652, 280] width 21 height 22
click at [642, 291] on input "radio" at bounding box center [642, 291] width 0 height 0
click at [569, 338] on button "Próximo →" at bounding box center [541, 339] width 113 height 35
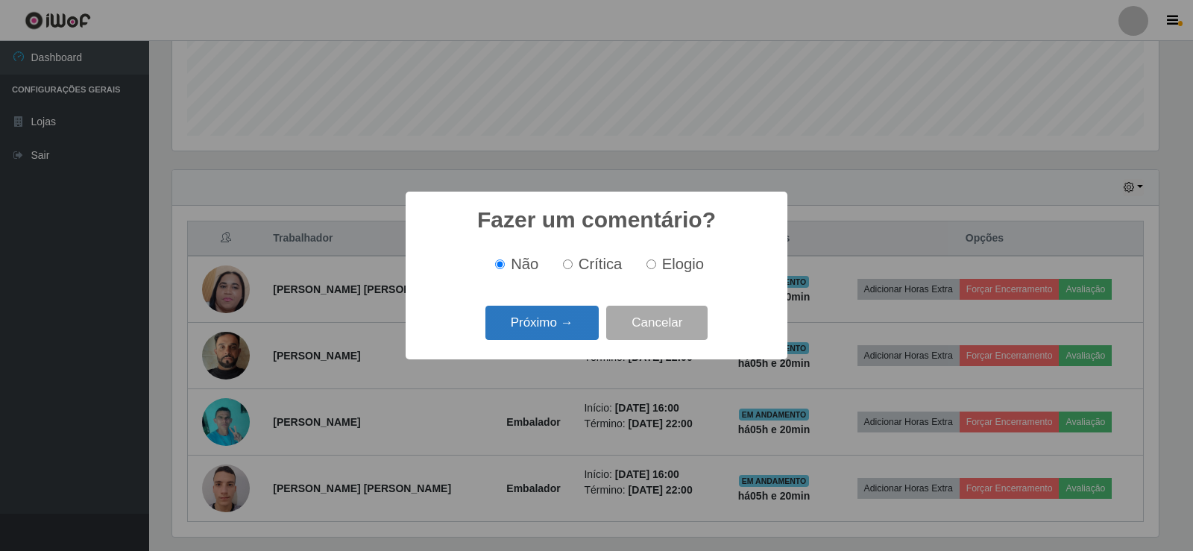
click at [569, 336] on button "Próximo →" at bounding box center [541, 323] width 113 height 35
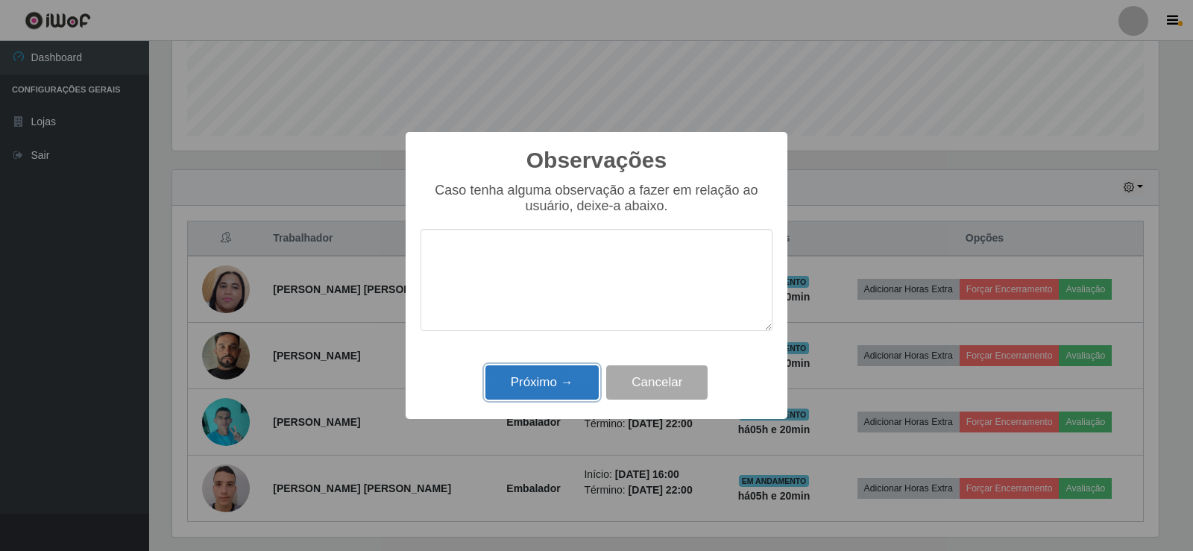
click at [568, 376] on button "Próximo →" at bounding box center [541, 382] width 113 height 35
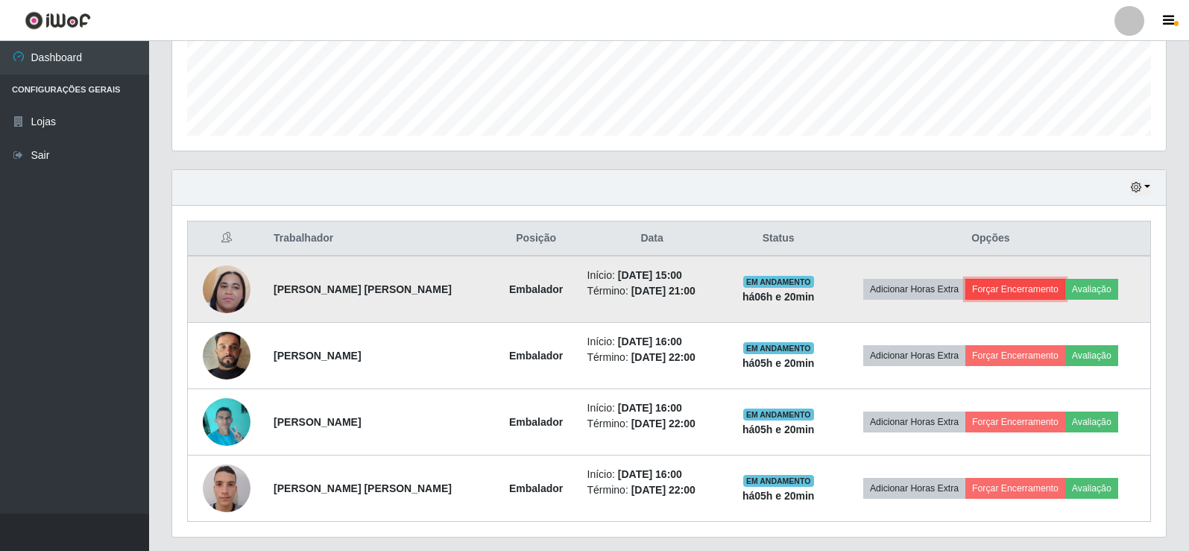
click at [991, 288] on button "Forçar Encerramento" at bounding box center [1015, 289] width 100 height 21
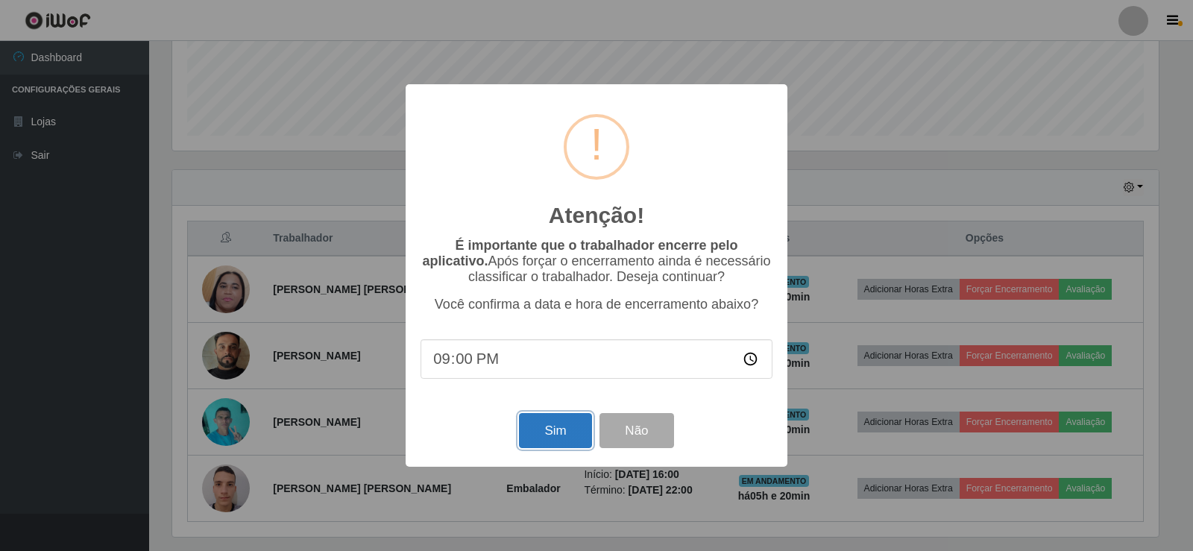
click at [554, 420] on button "Sim" at bounding box center [555, 430] width 72 height 35
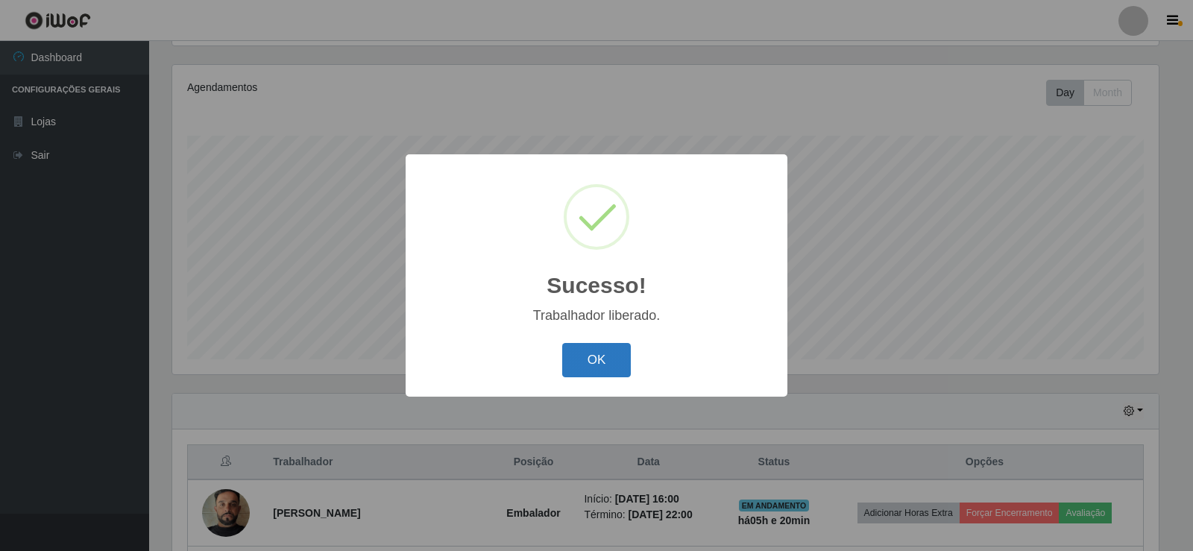
click at [604, 361] on button "OK" at bounding box center [596, 360] width 69 height 35
